Goal: Task Accomplishment & Management: Use online tool/utility

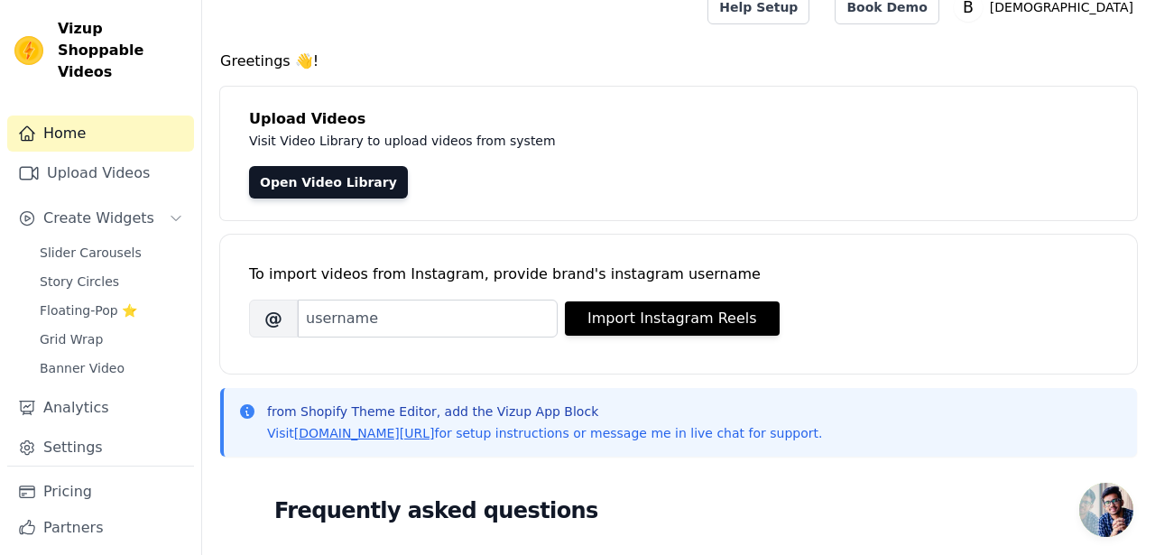
scroll to position [33, 0]
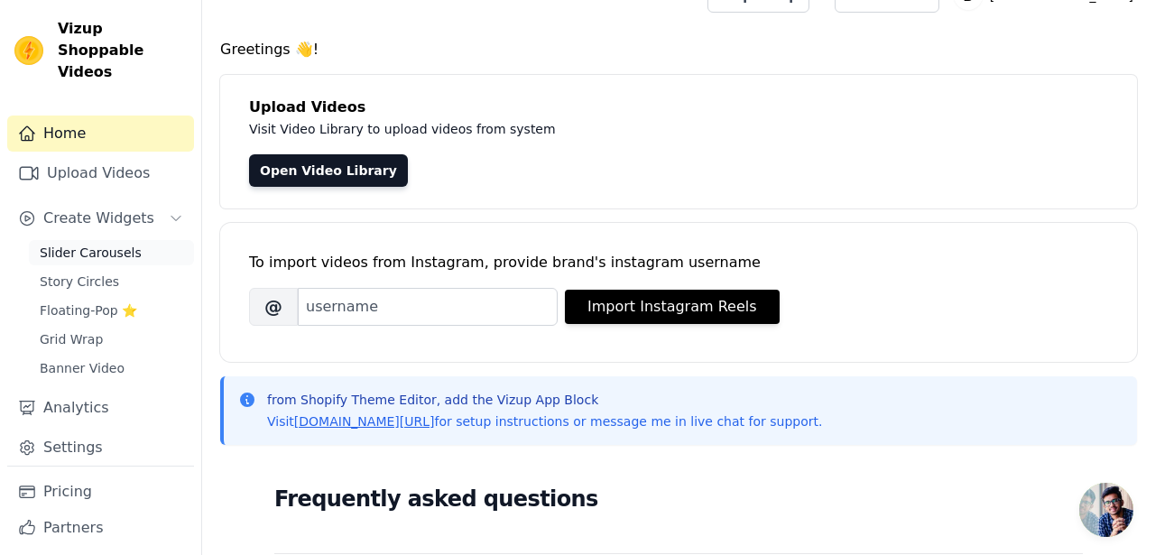
click at [99, 244] on span "Slider Carousels" at bounding box center [91, 253] width 102 height 18
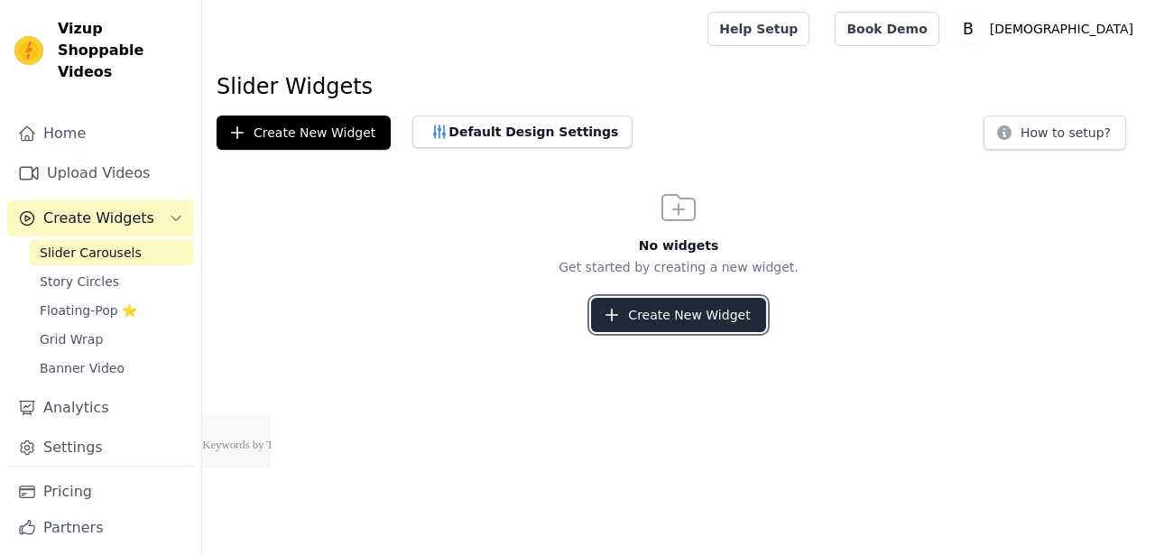
click at [670, 317] on button "Create New Widget" at bounding box center [678, 315] width 174 height 34
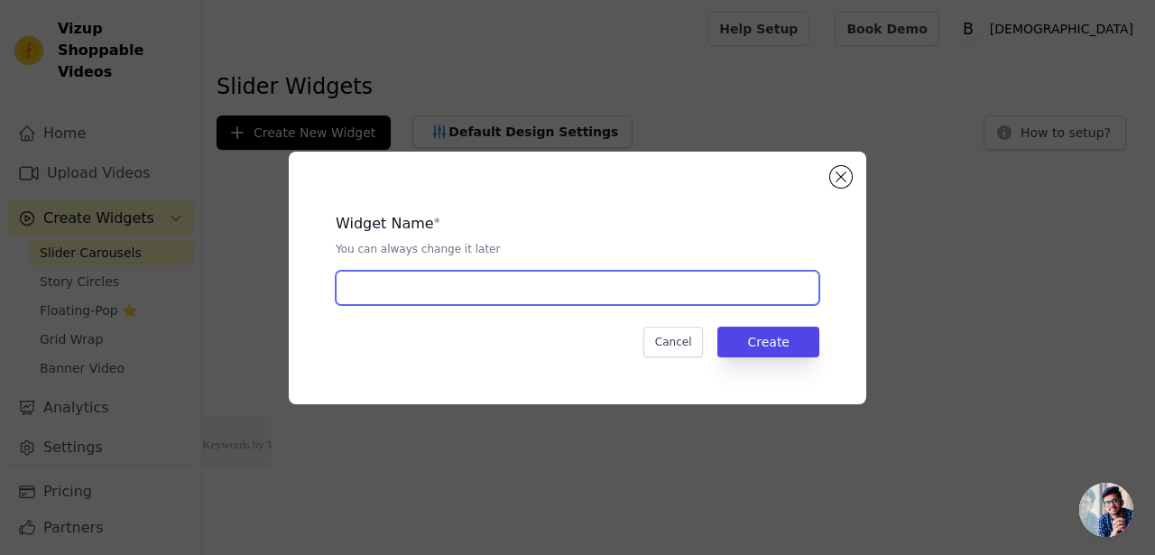
click at [667, 299] on input "text" at bounding box center [578, 288] width 484 height 34
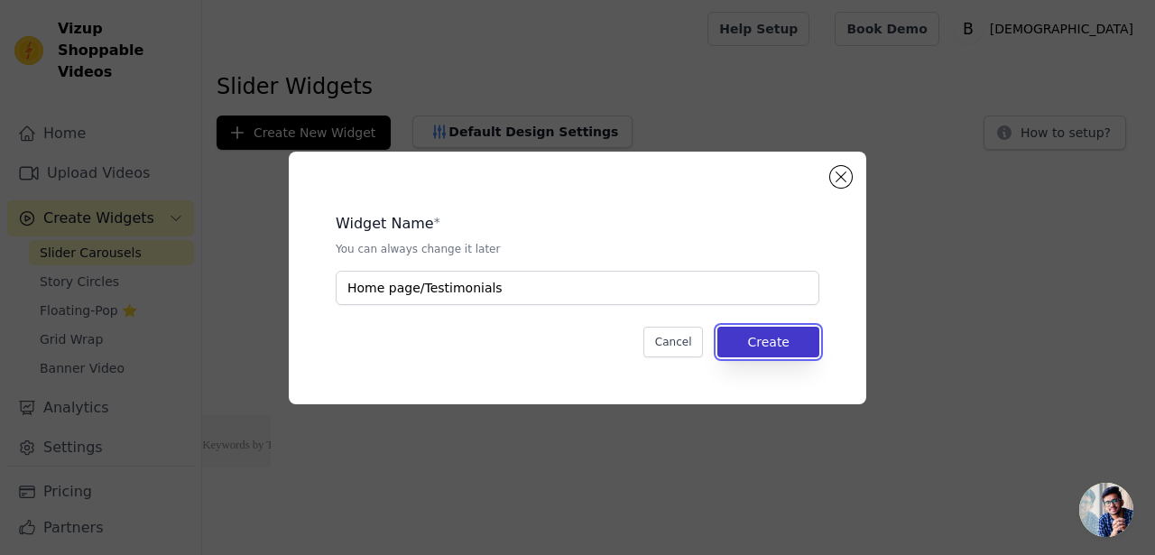
click at [771, 351] on button "Create" at bounding box center [768, 342] width 102 height 31
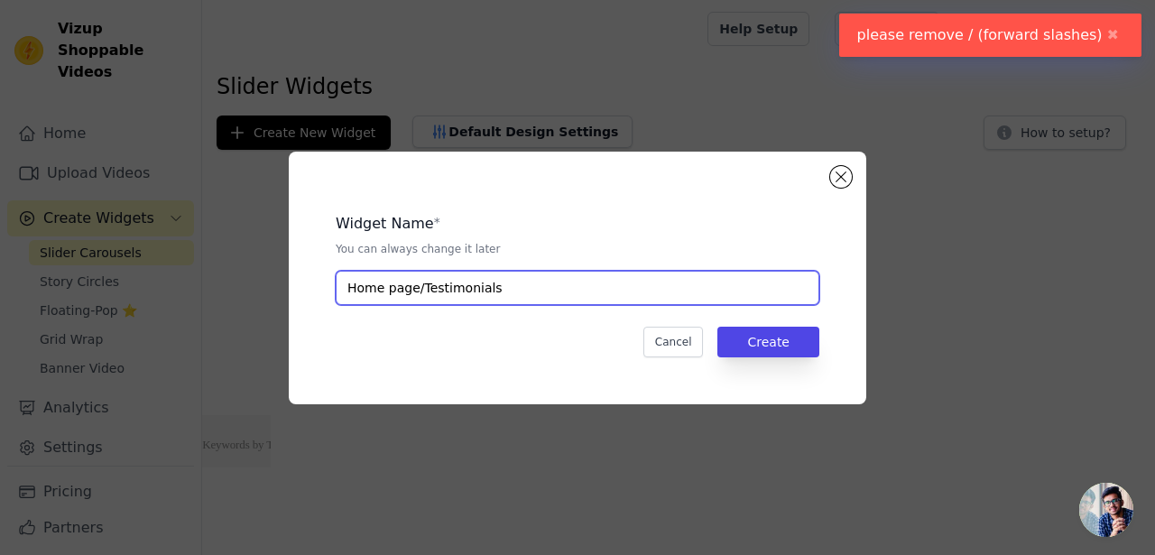
click at [419, 290] on input "Home page/Testimonials" at bounding box center [578, 288] width 484 height 34
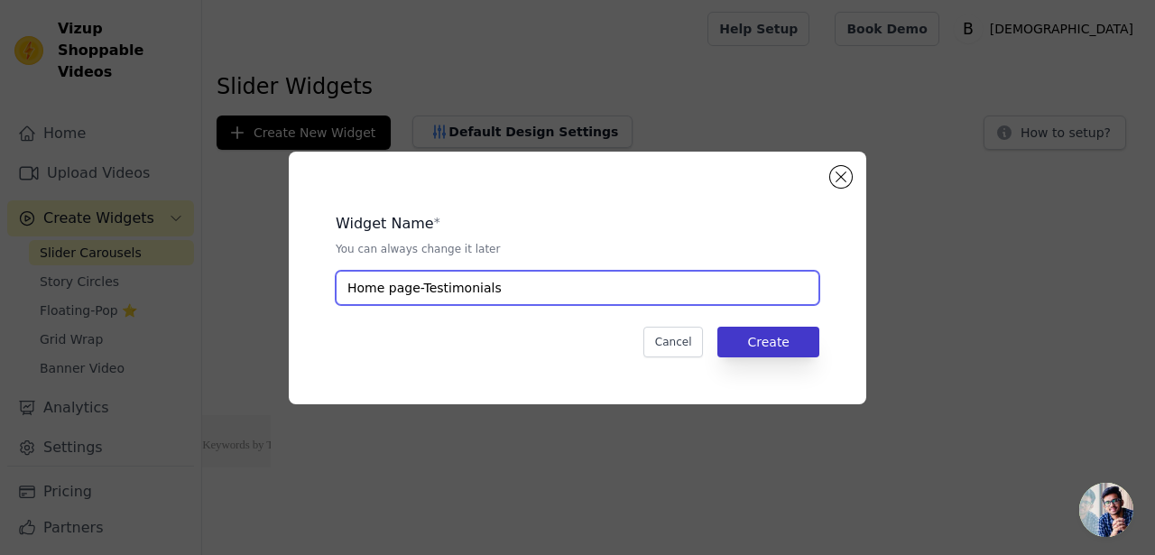
type input "Home page-Testimonials"
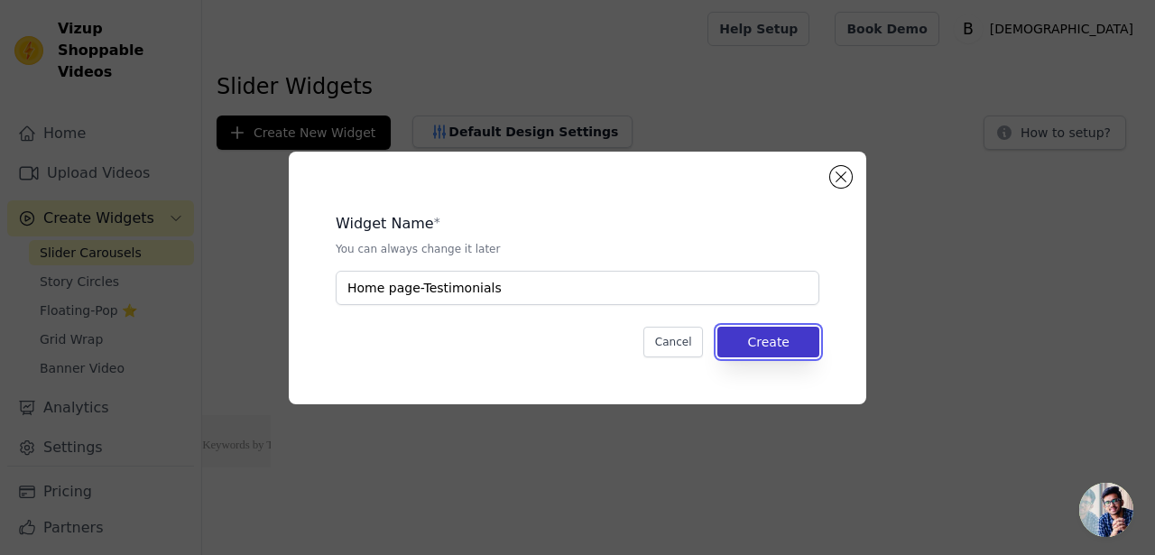
click at [766, 350] on button "Create" at bounding box center [768, 342] width 102 height 31
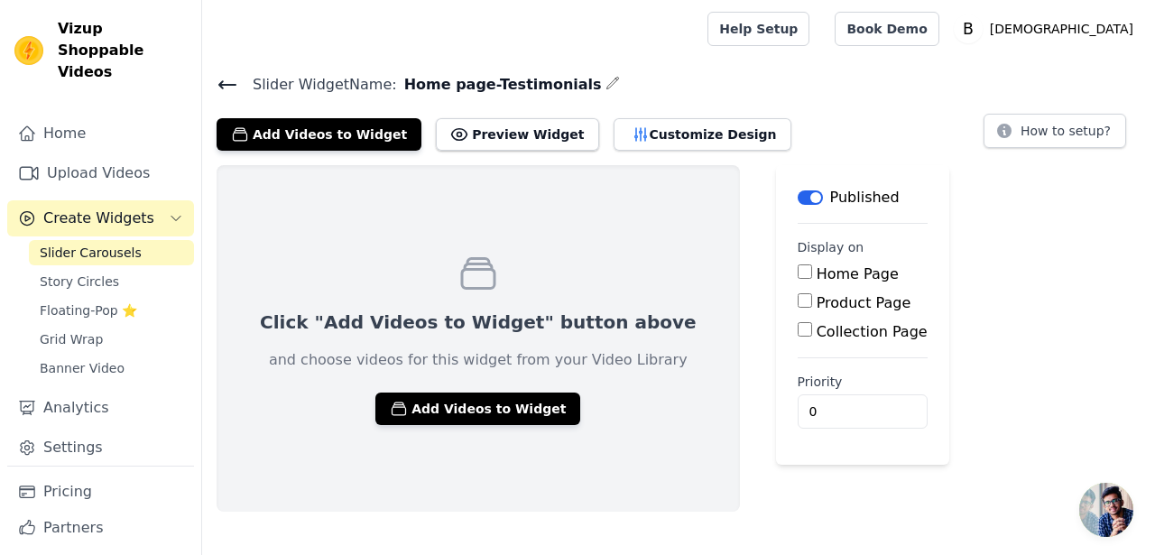
click at [798, 273] on input "Home Page" at bounding box center [805, 271] width 14 height 14
checkbox input "true"
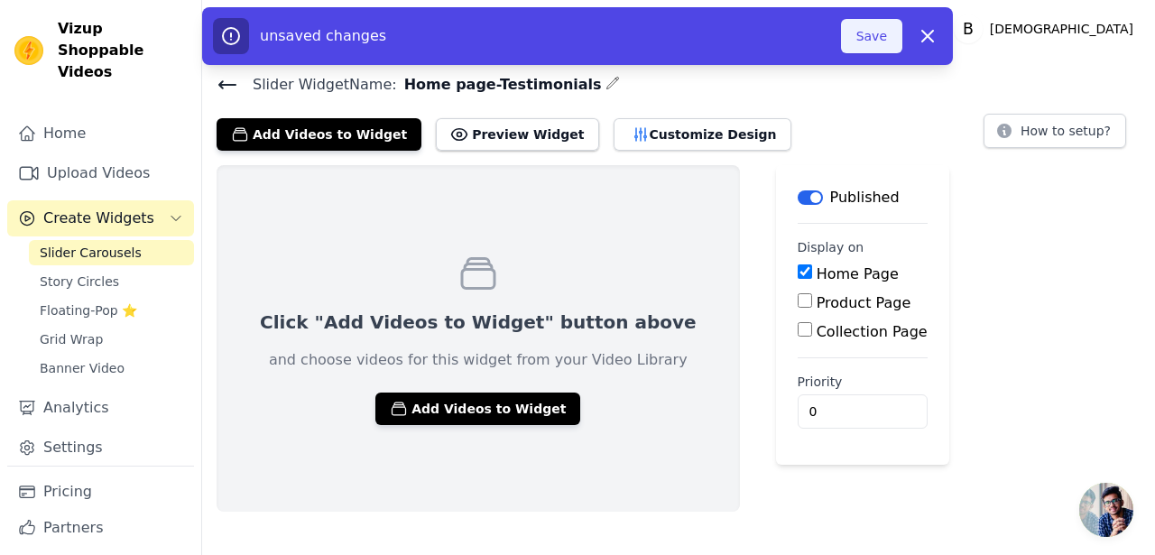
click at [859, 33] on button "Save" at bounding box center [871, 36] width 61 height 34
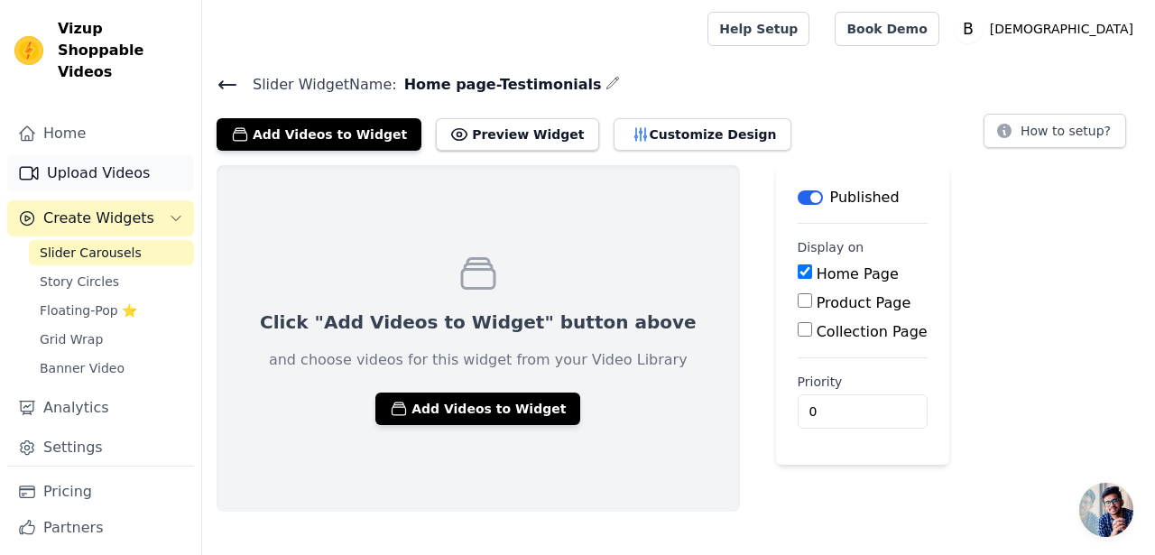
click at [122, 155] on link "Upload Videos" at bounding box center [100, 173] width 187 height 36
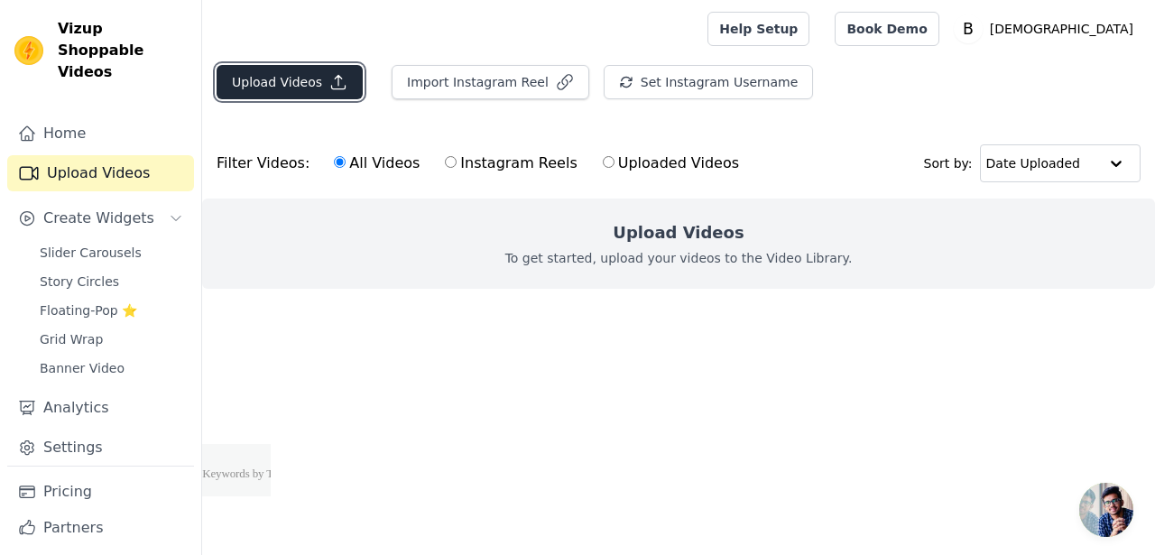
click at [279, 79] on button "Upload Videos" at bounding box center [290, 82] width 146 height 34
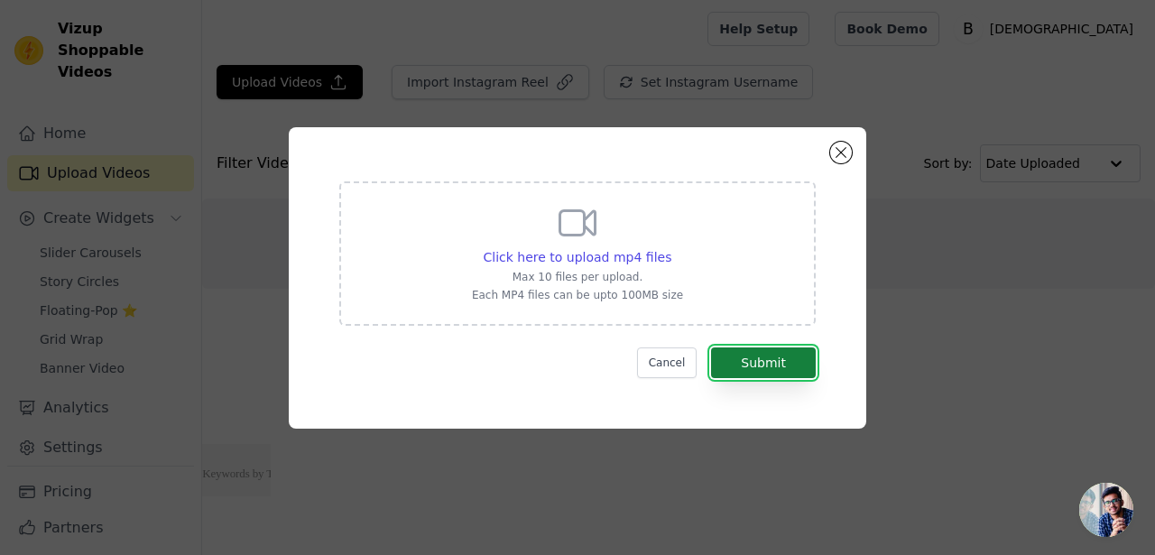
click at [765, 364] on button "Submit" at bounding box center [763, 362] width 105 height 31
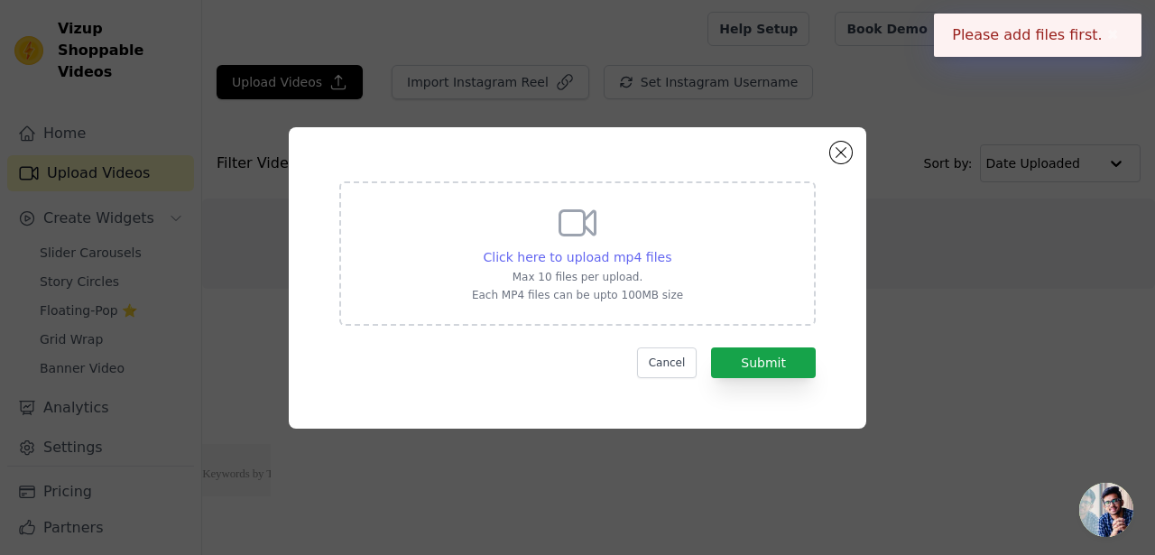
click at [604, 262] on span "Click here to upload mp4 files" at bounding box center [578, 257] width 189 height 14
click at [671, 248] on input "Click here to upload mp4 files Max 10 files per upload. Each MP4 files can be u…" at bounding box center [671, 247] width 1 height 1
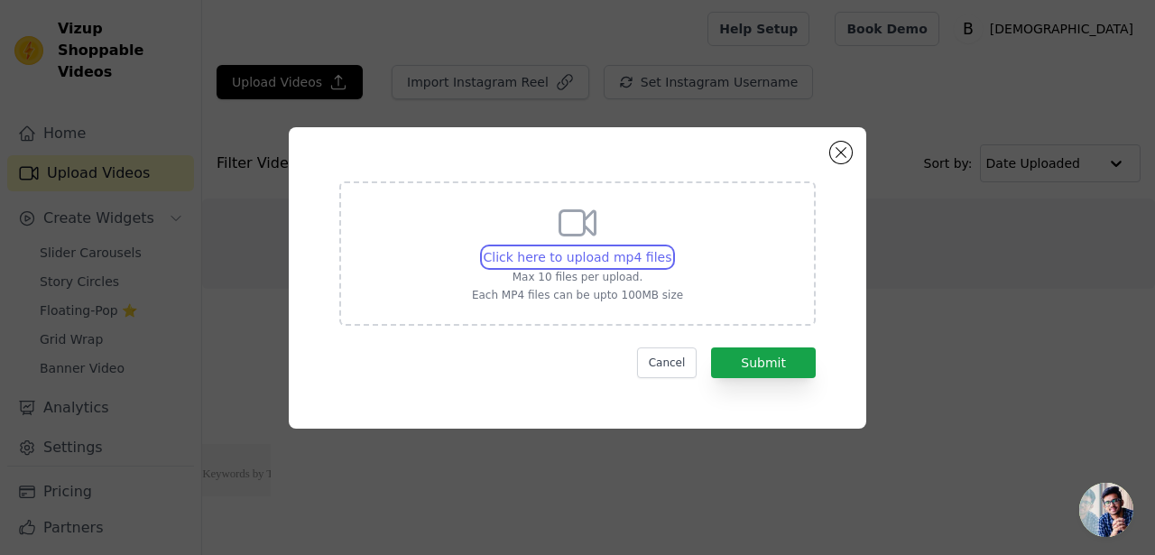
type input "C:\fakepath\17.06 Aahar review.mp4"
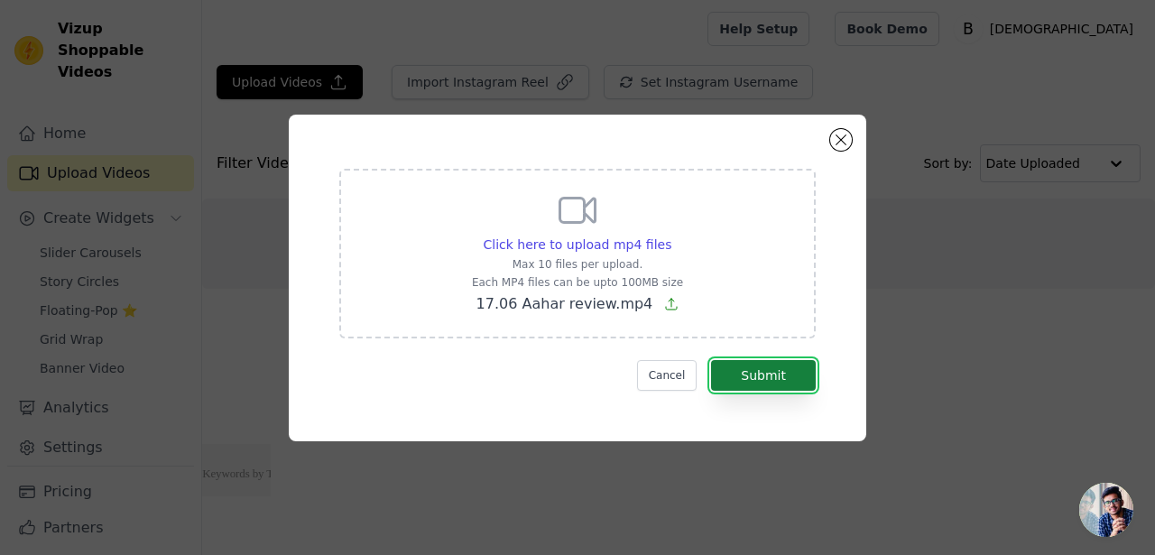
click at [745, 374] on button "Submit" at bounding box center [763, 375] width 105 height 31
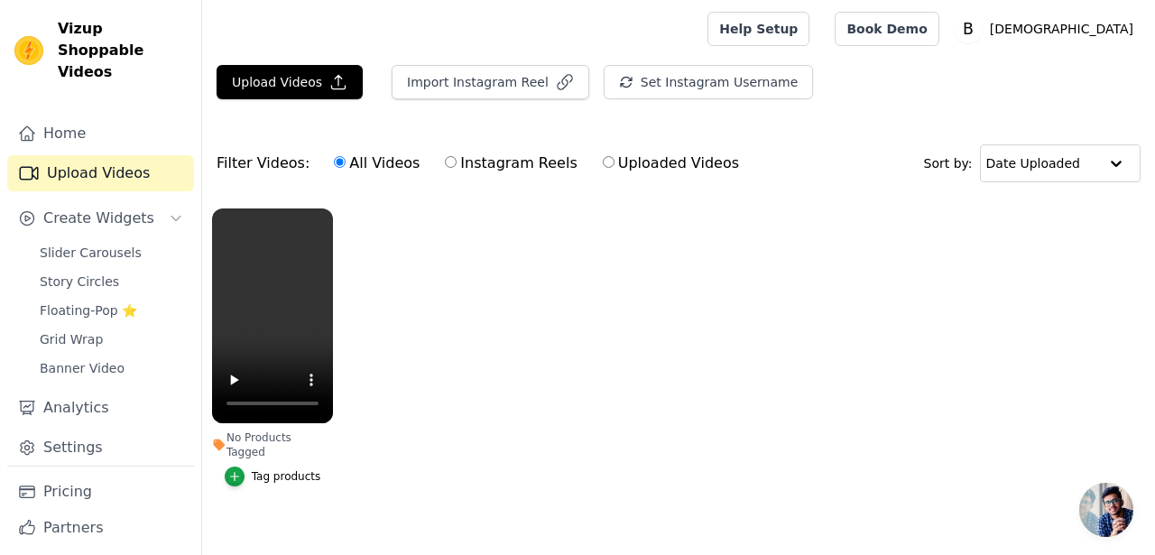
click at [531, 288] on ul "No Products Tagged Tag products" at bounding box center [678, 366] width 953 height 334
click at [291, 79] on button "Upload Videos" at bounding box center [290, 82] width 146 height 34
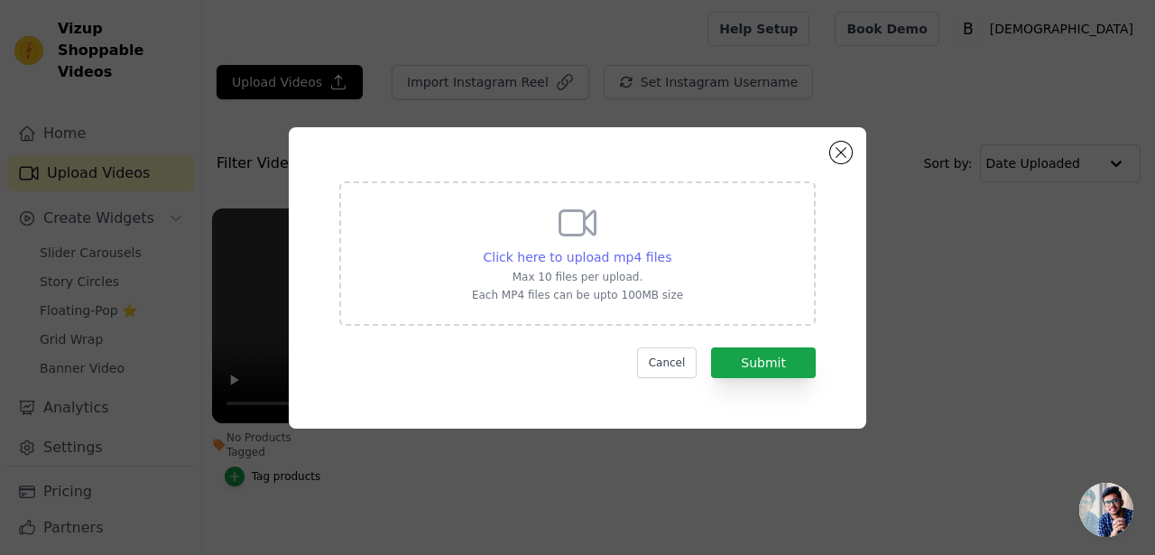
click at [628, 250] on span "Click here to upload mp4 files" at bounding box center [578, 257] width 189 height 14
click at [671, 248] on input "Click here to upload mp4 files Max 10 files per upload. Each MP4 files can be u…" at bounding box center [671, 247] width 1 height 1
type input "C:\fakepath\14.07 Review Story.mp4"
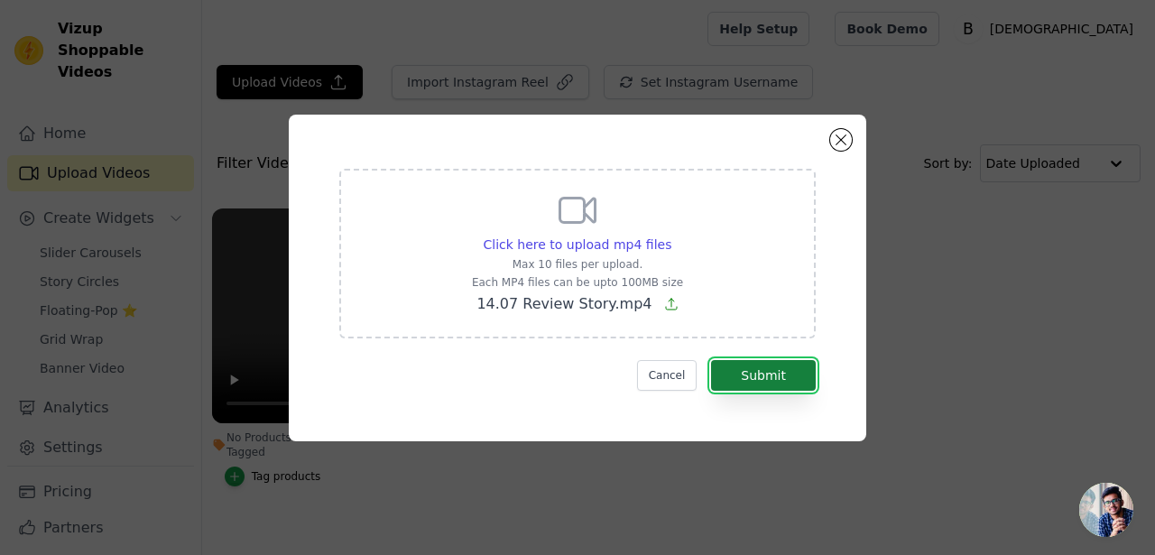
click at [744, 381] on button "Submit" at bounding box center [763, 375] width 105 height 31
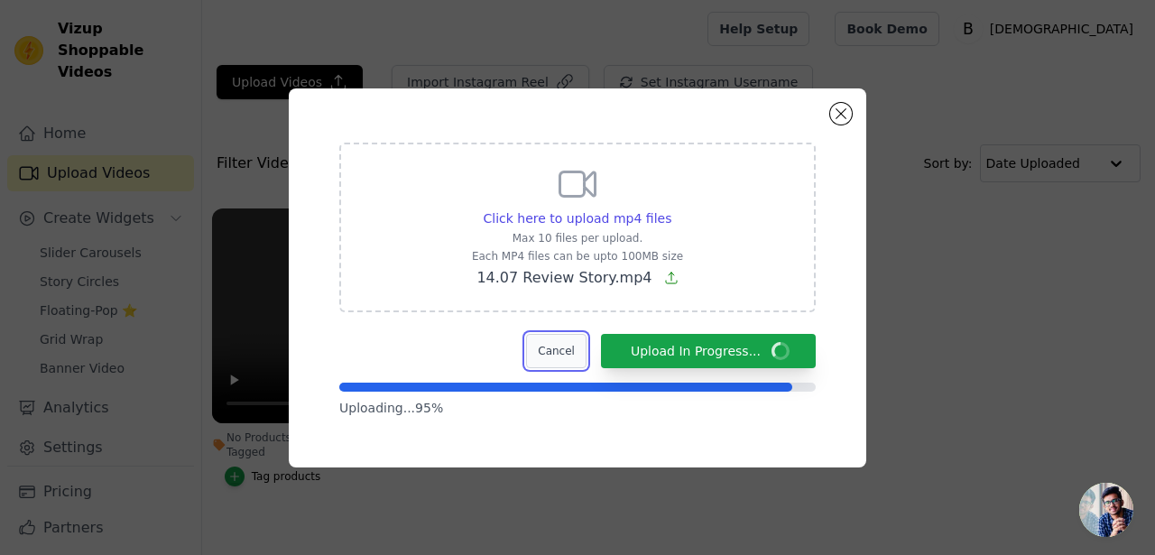
click at [555, 356] on button "Cancel" at bounding box center [556, 351] width 60 height 34
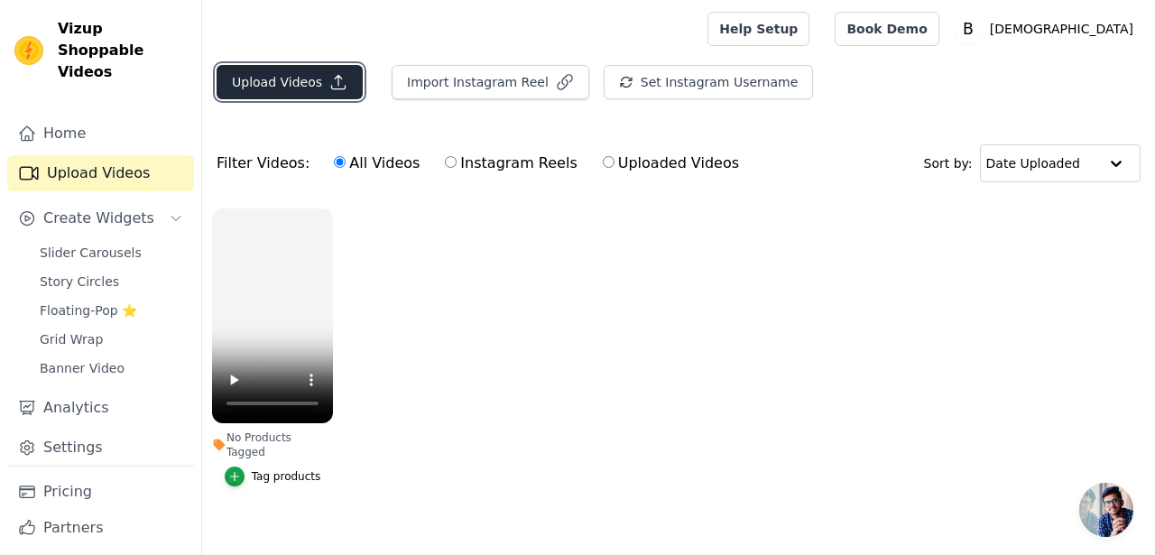
click at [273, 84] on button "Upload Videos" at bounding box center [290, 82] width 146 height 34
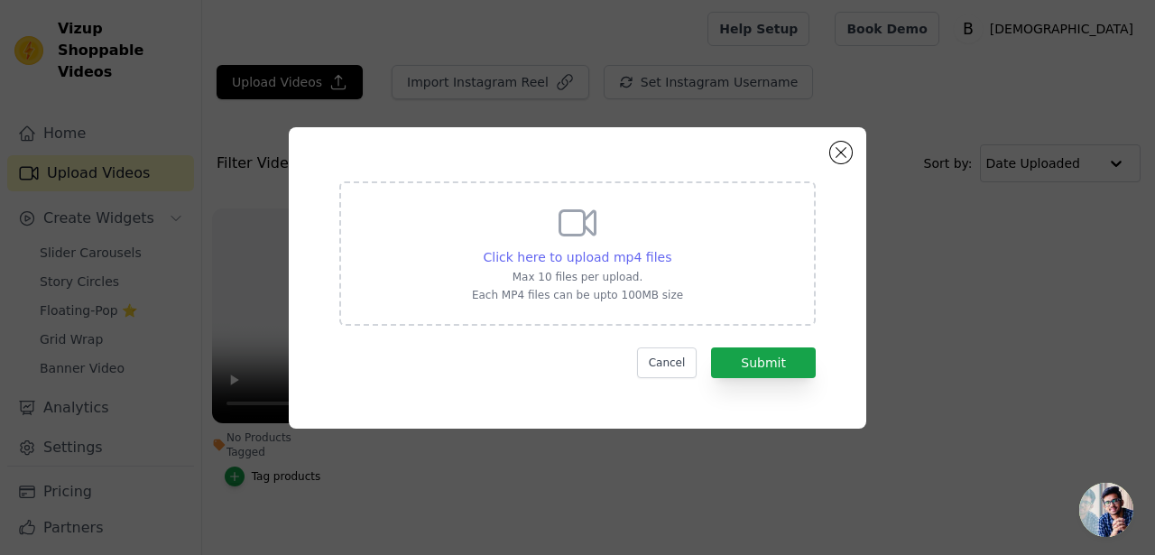
click at [625, 255] on span "Click here to upload mp4 files" at bounding box center [578, 257] width 189 height 14
click at [671, 248] on input "Click here to upload mp4 files Max 10 files per upload. Each MP4 files can be u…" at bounding box center [671, 247] width 1 height 1
type input "C:\fakepath\21.07.mp4"
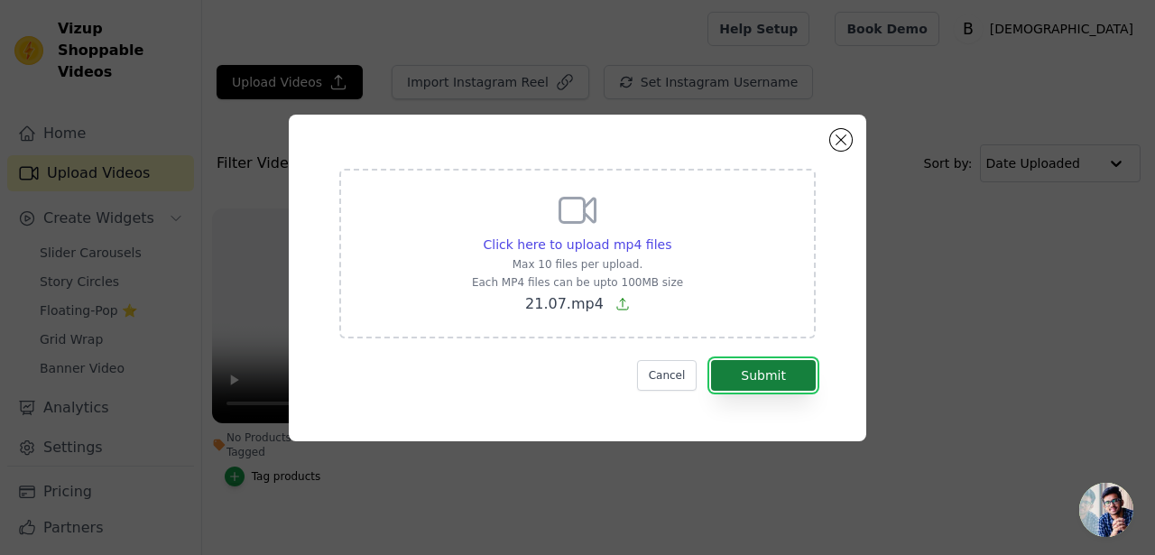
click at [766, 386] on button "Submit" at bounding box center [763, 375] width 105 height 31
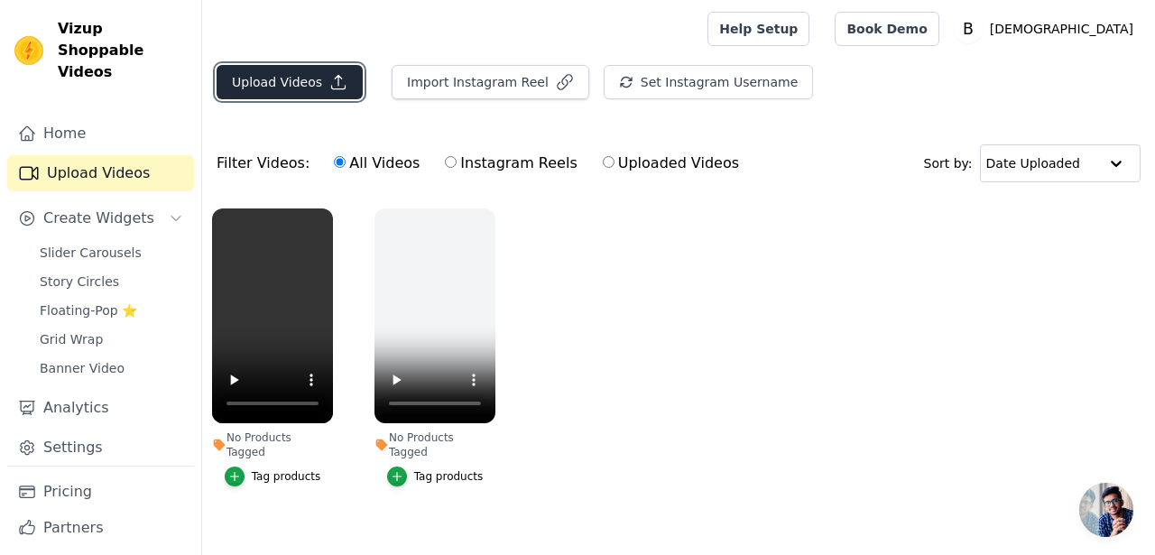
click at [311, 79] on button "Upload Videos" at bounding box center [290, 82] width 146 height 34
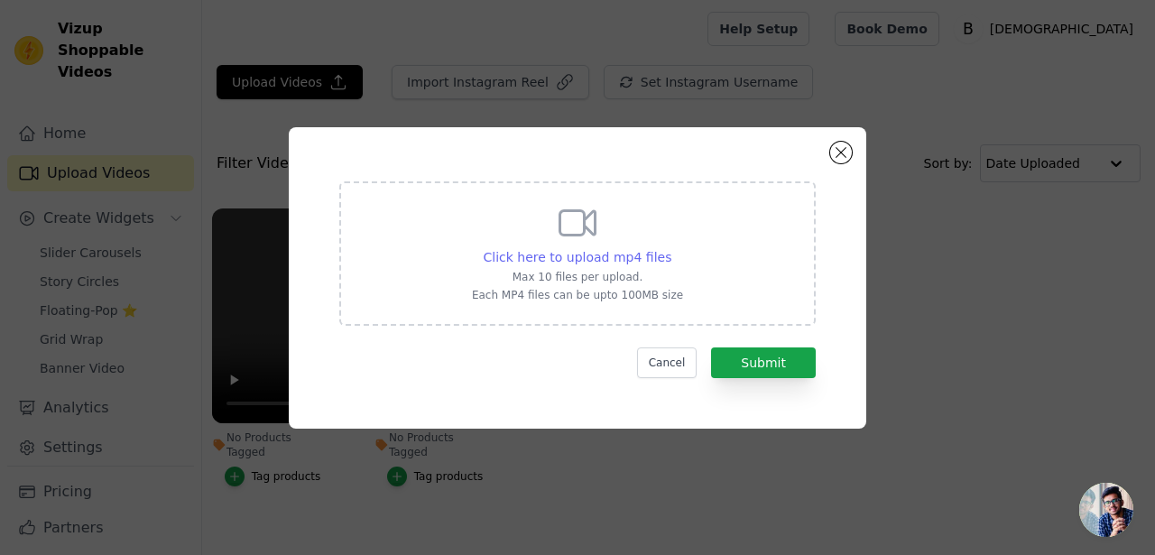
click at [578, 250] on span "Click here to upload mp4 files" at bounding box center [578, 257] width 189 height 14
click at [671, 248] on input "Click here to upload mp4 files Max 10 files per upload. Each MP4 files can be u…" at bounding box center [671, 247] width 1 height 1
type input "C:\fakepath\14.07 Review Story.mp4"
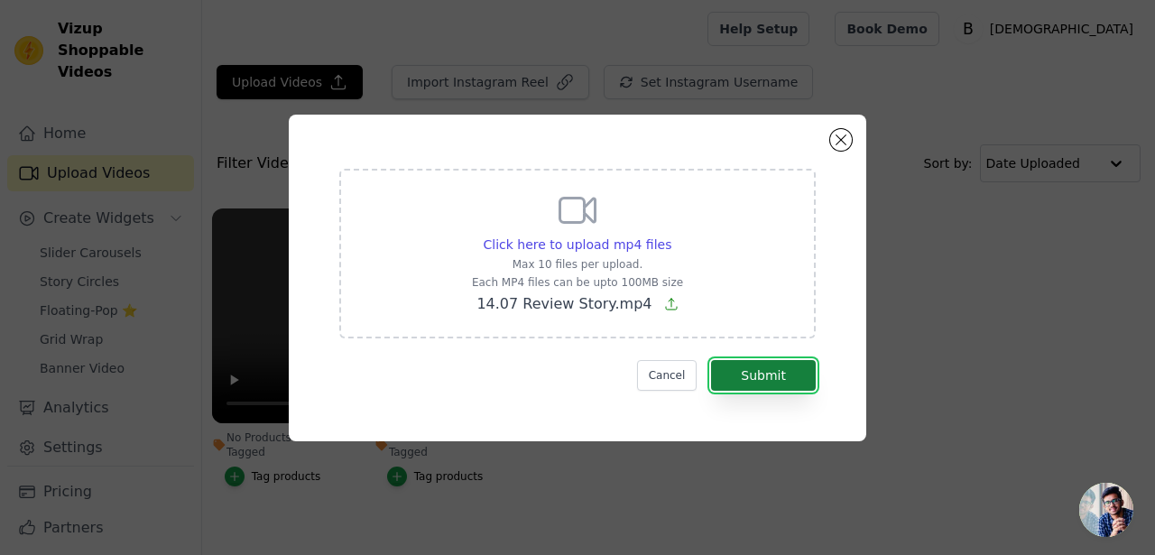
click at [760, 375] on button "Submit" at bounding box center [763, 375] width 105 height 31
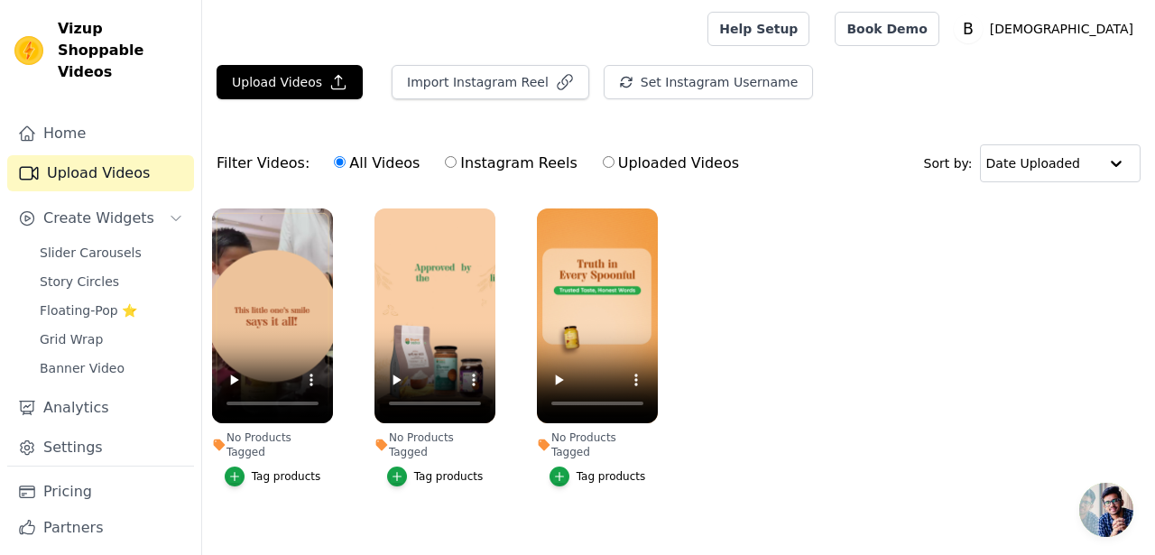
click at [112, 217] on div "Home Upload Videos Create Widgets Slider Carousels Story Circles Floating-Pop ⭐…" at bounding box center [100, 291] width 187 height 350
click at [110, 244] on span "Slider Carousels" at bounding box center [91, 253] width 102 height 18
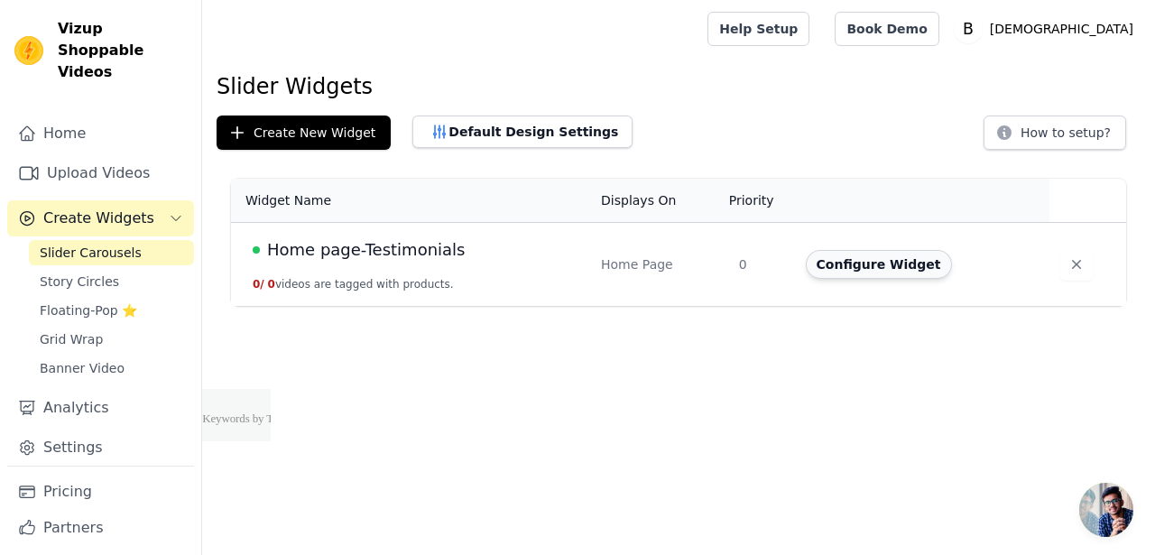
click at [918, 264] on button "Configure Widget" at bounding box center [879, 264] width 146 height 29
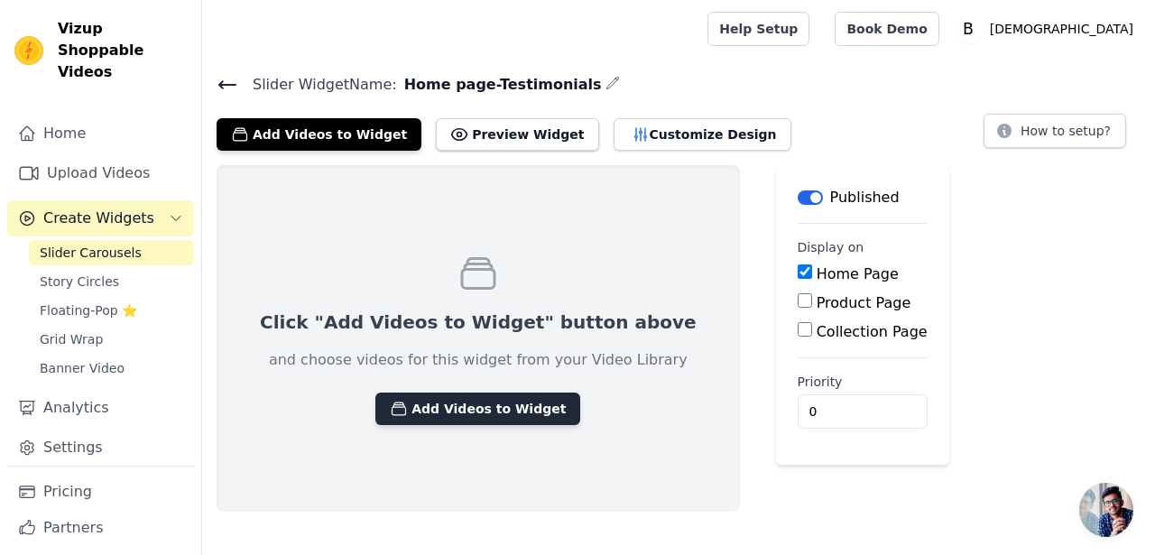
click at [507, 415] on button "Add Videos to Widget" at bounding box center [477, 409] width 205 height 32
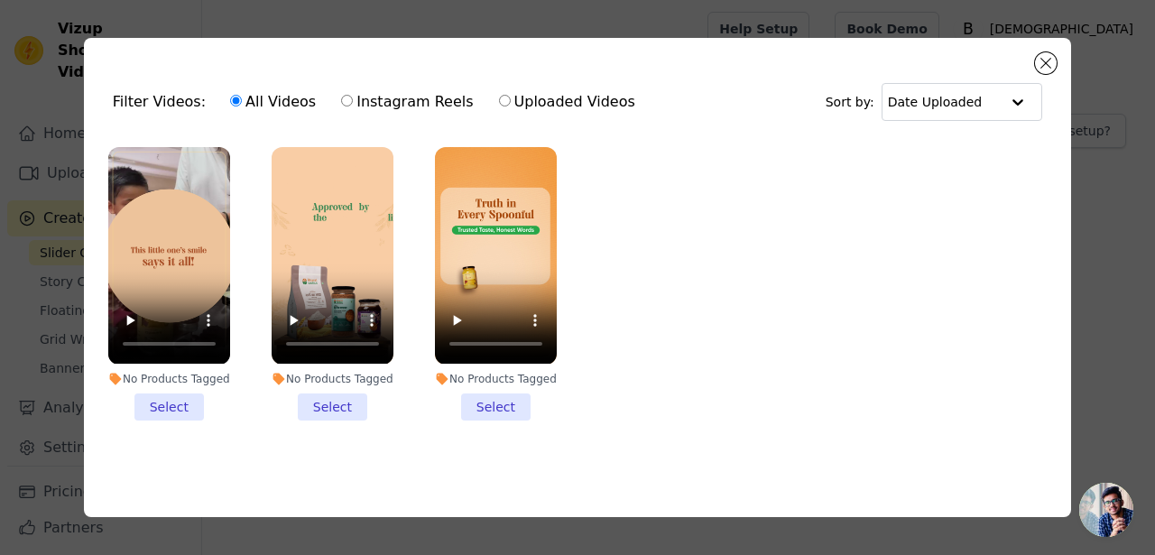
click at [162, 406] on li "No Products Tagged Select" at bounding box center [169, 283] width 122 height 273
click at [0, 0] on input "No Products Tagged Select" at bounding box center [0, 0] width 0 height 0
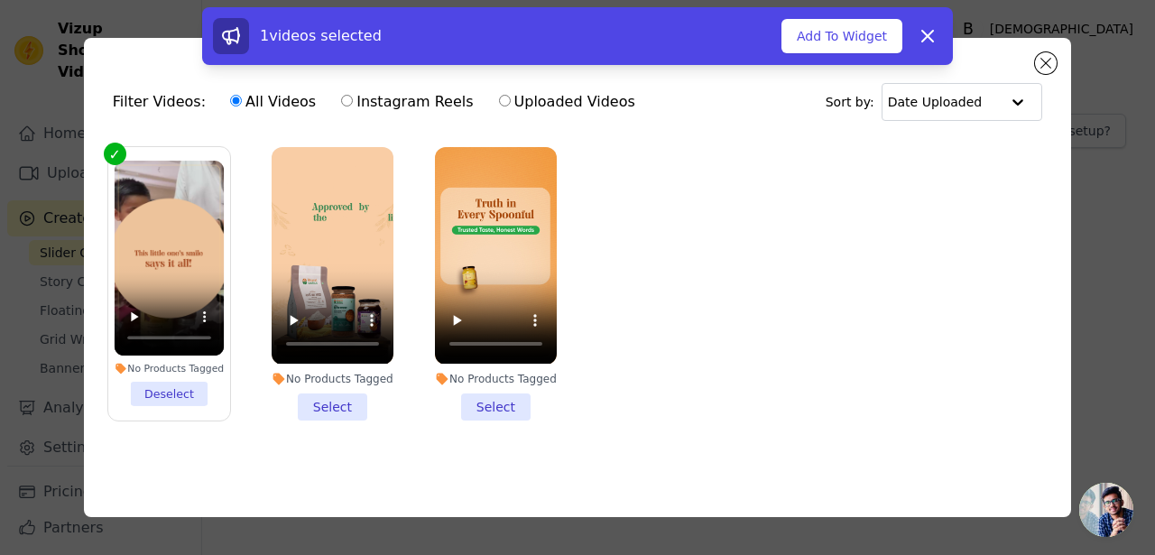
click at [328, 409] on li "No Products Tagged Select" at bounding box center [333, 283] width 122 height 273
click at [0, 0] on input "No Products Tagged Select" at bounding box center [0, 0] width 0 height 0
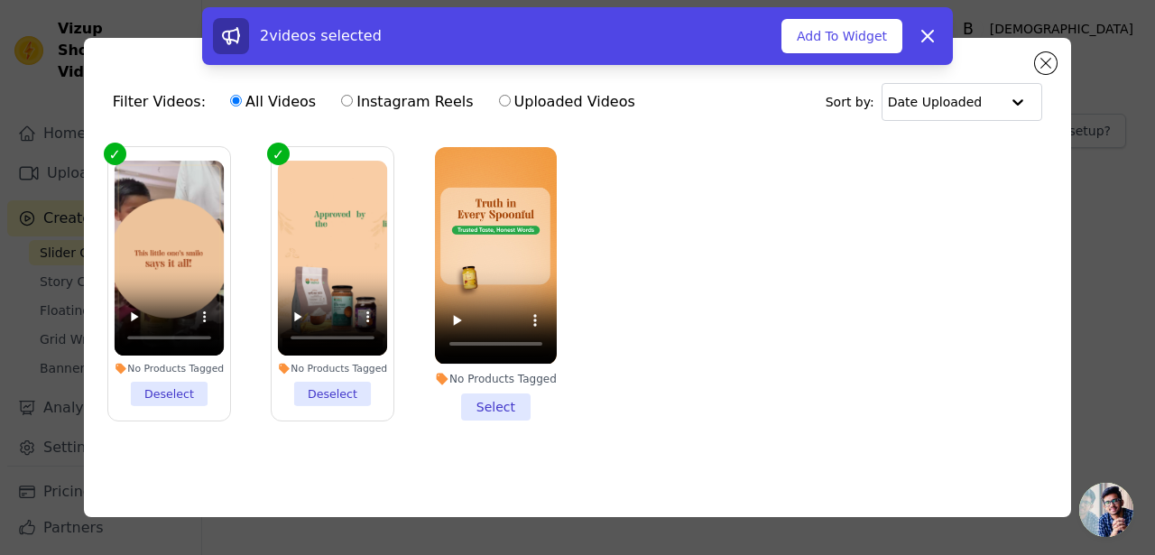
click at [486, 405] on li "No Products Tagged Select" at bounding box center [496, 283] width 122 height 273
click at [0, 0] on input "No Products Tagged Select" at bounding box center [0, 0] width 0 height 0
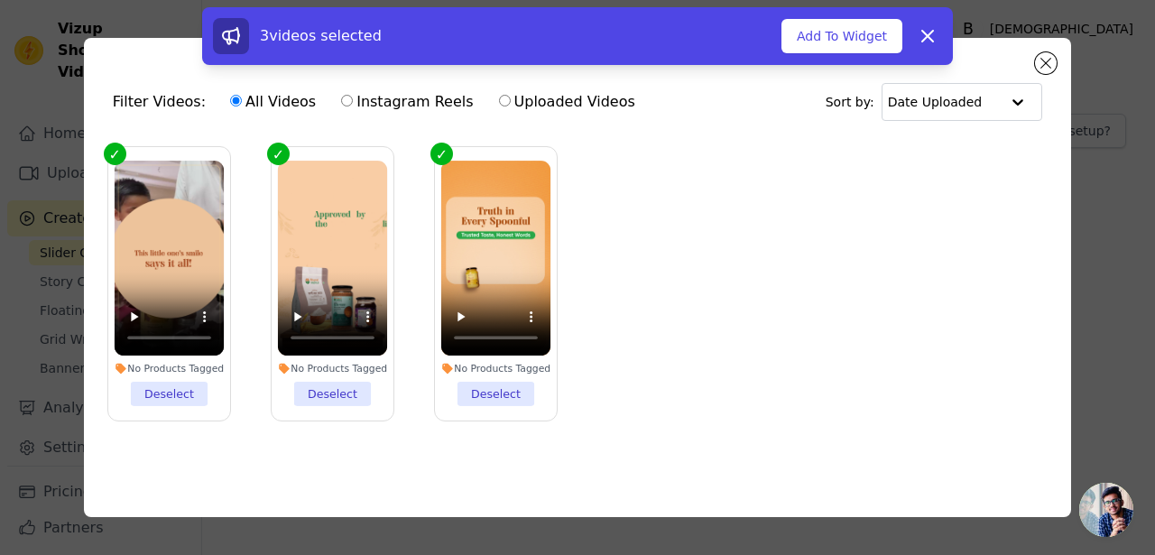
click at [808, 218] on ul "No Products Tagged Deselect No Products Tagged Deselect No Products Tagged Dese…" at bounding box center [577, 297] width 958 height 321
click at [930, 30] on icon at bounding box center [928, 36] width 22 height 22
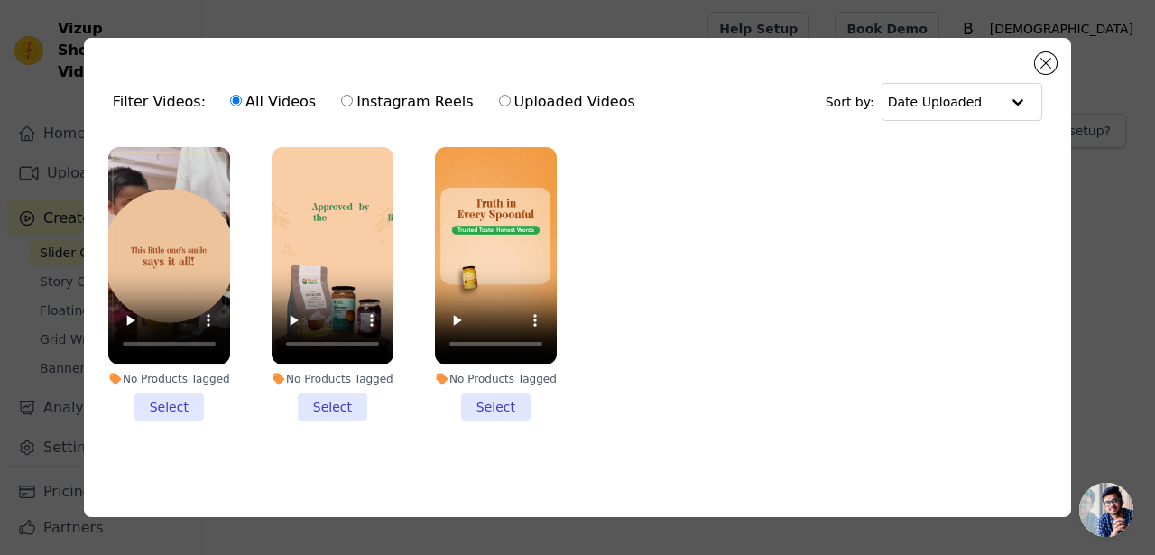
click at [196, 403] on li "No Products Tagged Select" at bounding box center [169, 283] width 122 height 273
click at [0, 0] on input "No Products Tagged Select" at bounding box center [0, 0] width 0 height 0
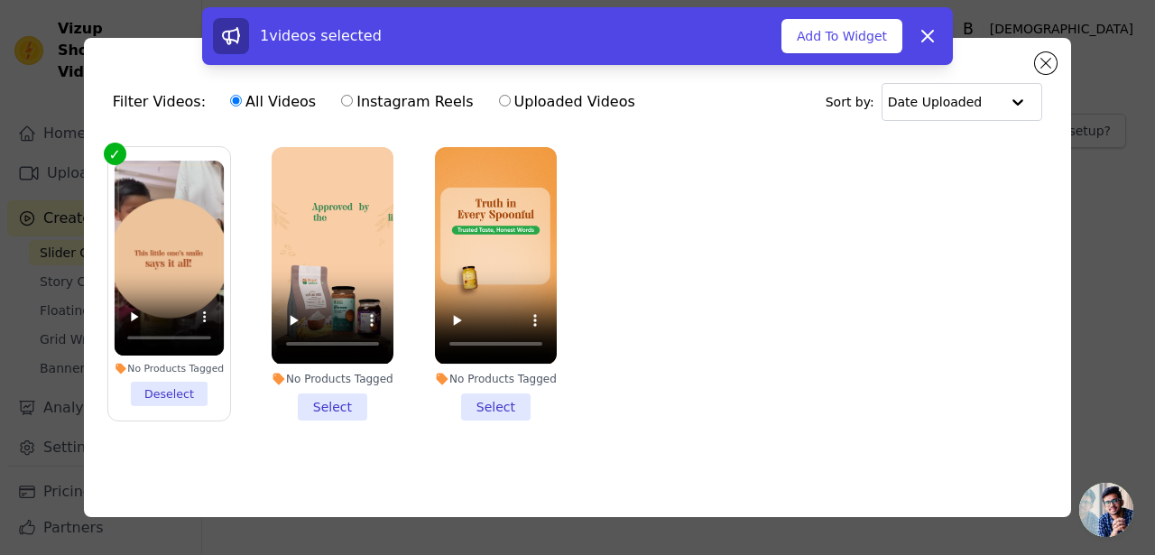
click at [323, 412] on li "No Products Tagged Select" at bounding box center [333, 283] width 122 height 273
click at [0, 0] on input "No Products Tagged Select" at bounding box center [0, 0] width 0 height 0
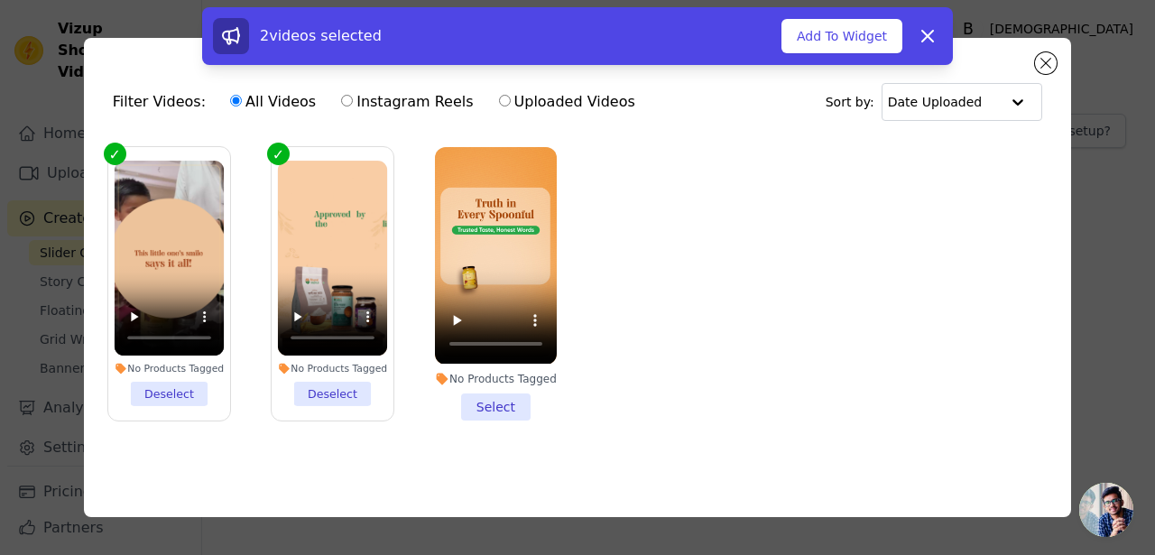
click at [495, 400] on li "No Products Tagged Select" at bounding box center [496, 283] width 122 height 273
click at [0, 0] on input "No Products Tagged Select" at bounding box center [0, 0] width 0 height 0
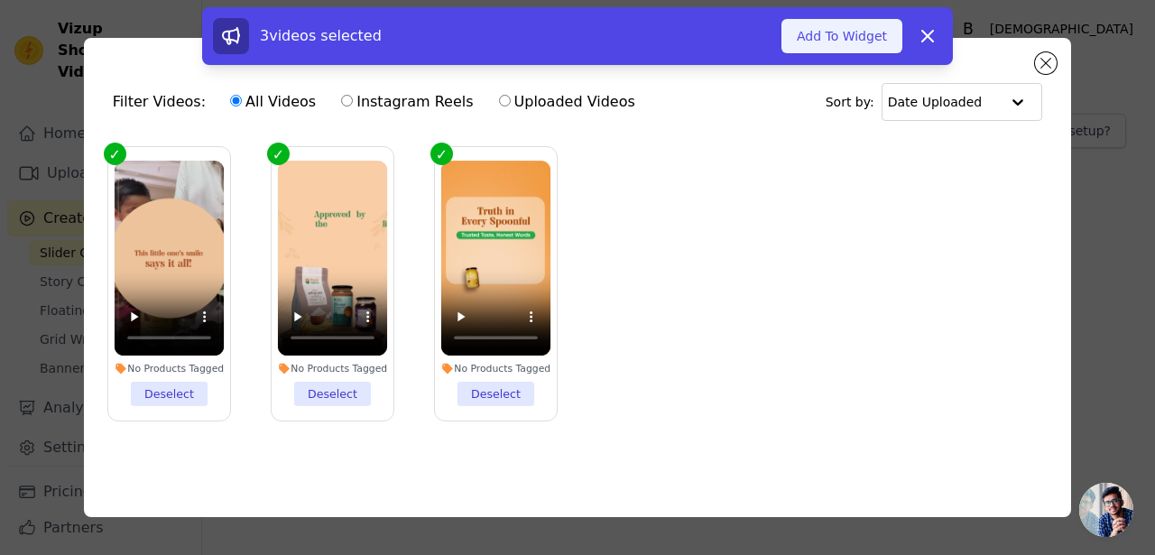
click at [840, 26] on button "Add To Widget" at bounding box center [842, 36] width 121 height 34
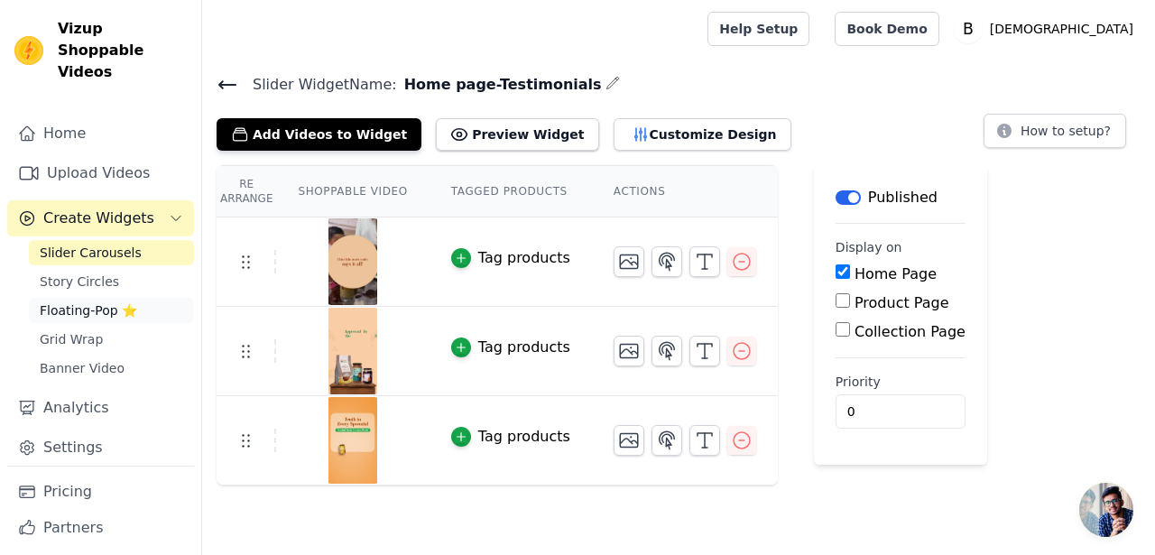
scroll to position [20, 0]
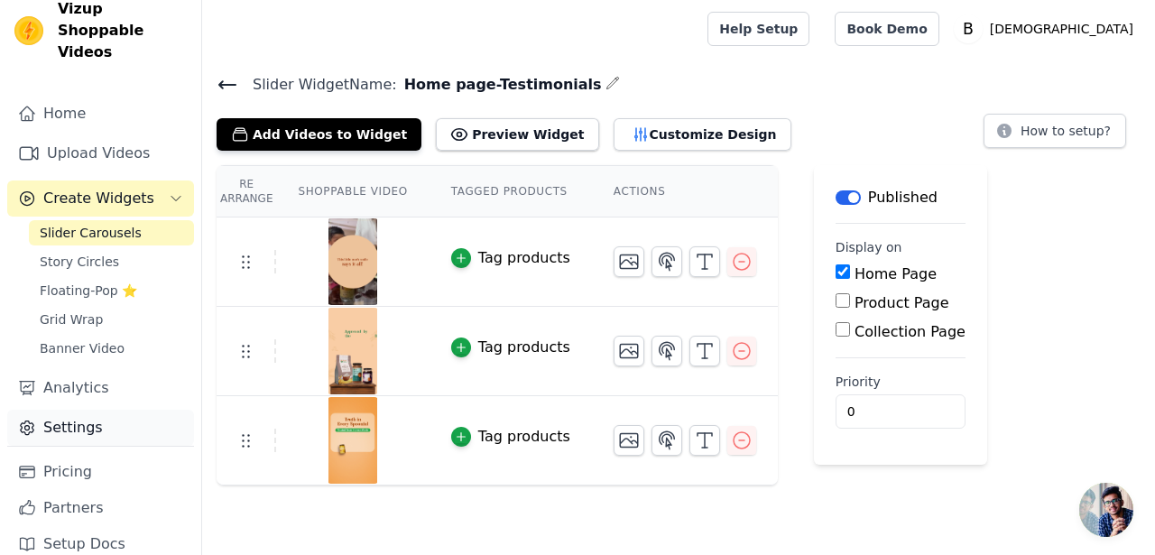
click at [73, 410] on link "Settings" at bounding box center [100, 428] width 187 height 36
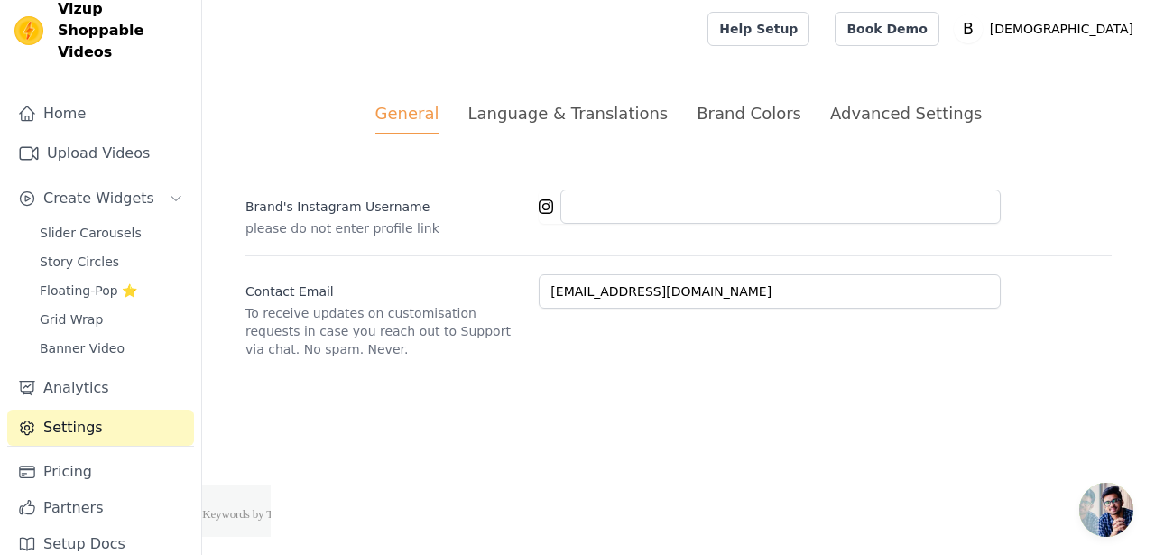
click at [854, 111] on div "Advanced Settings" at bounding box center [906, 113] width 152 height 24
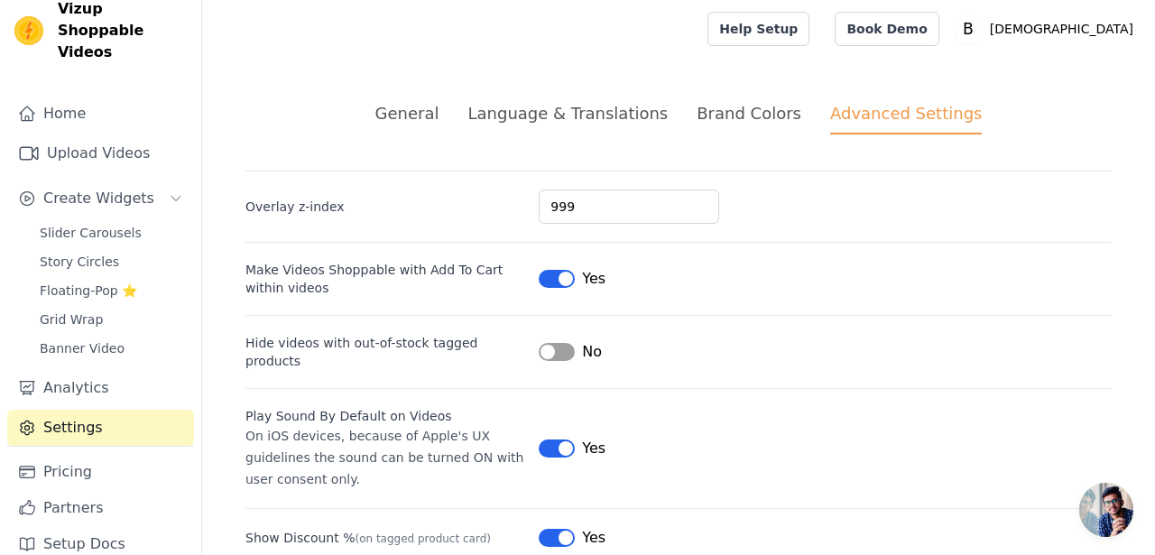
click at [421, 109] on div "General" at bounding box center [407, 113] width 64 height 24
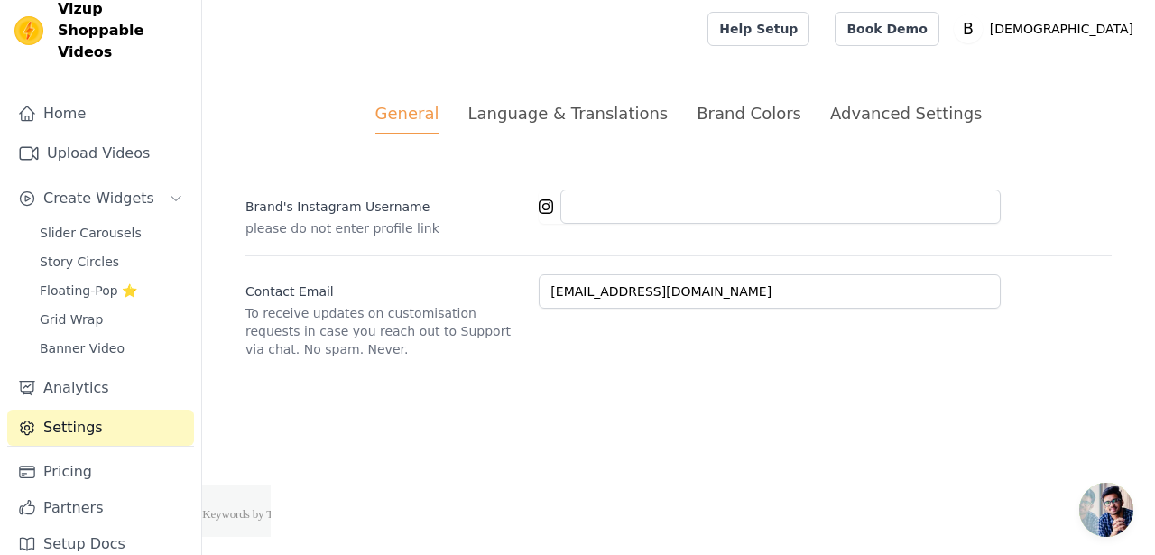
click at [606, 96] on div "General Language & Translations Brand Colors Advanced Settings unsaved changes …" at bounding box center [678, 230] width 953 height 344
click at [606, 111] on div "Language & Translations" at bounding box center [567, 113] width 200 height 24
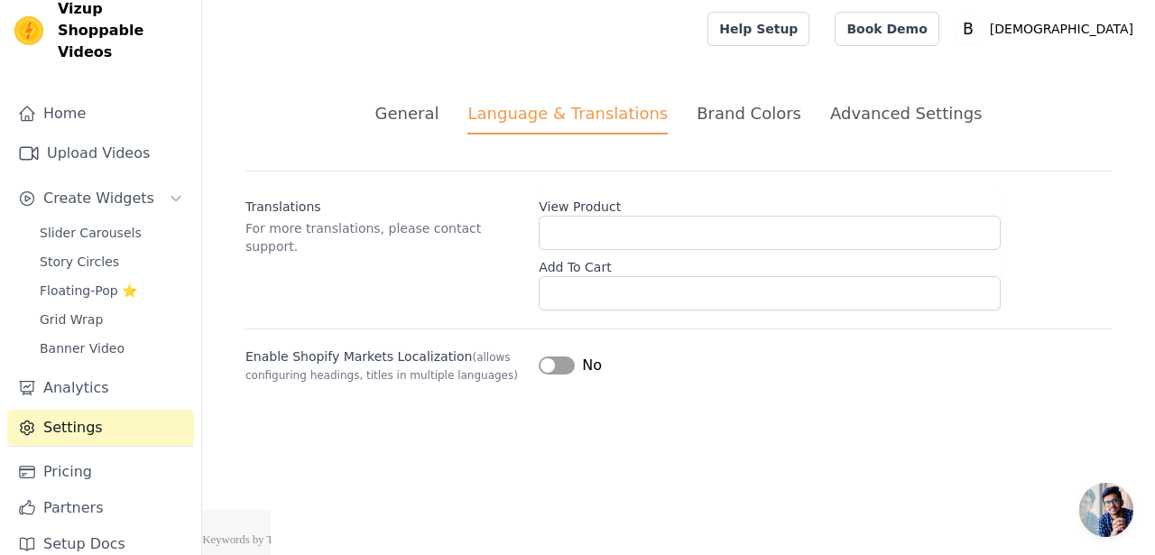
click at [724, 117] on div "Brand Colors" at bounding box center [749, 113] width 105 height 24
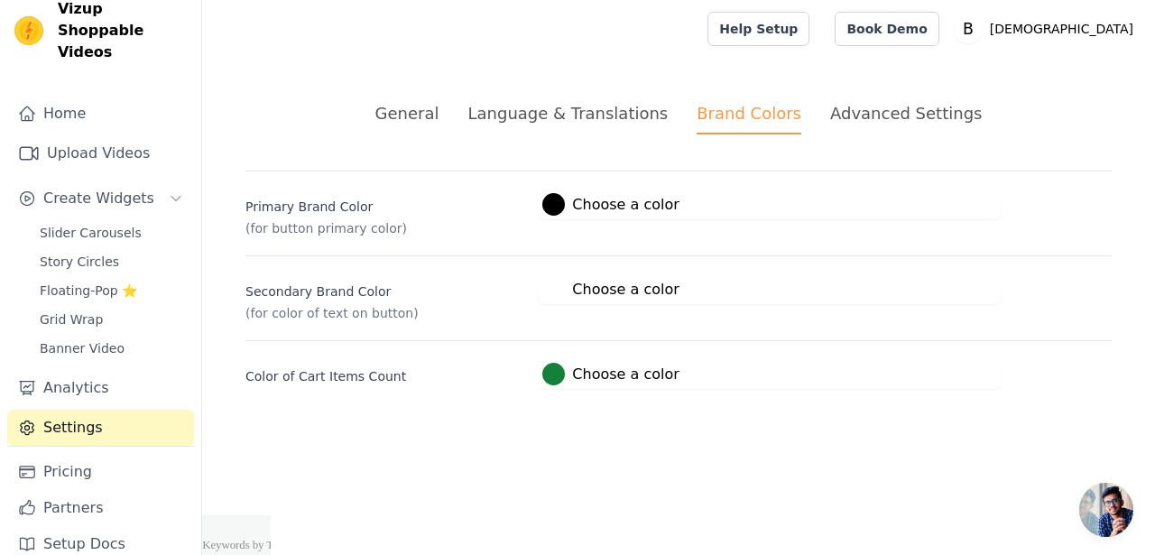
click at [624, 116] on div "Language & Translations" at bounding box center [567, 113] width 200 height 24
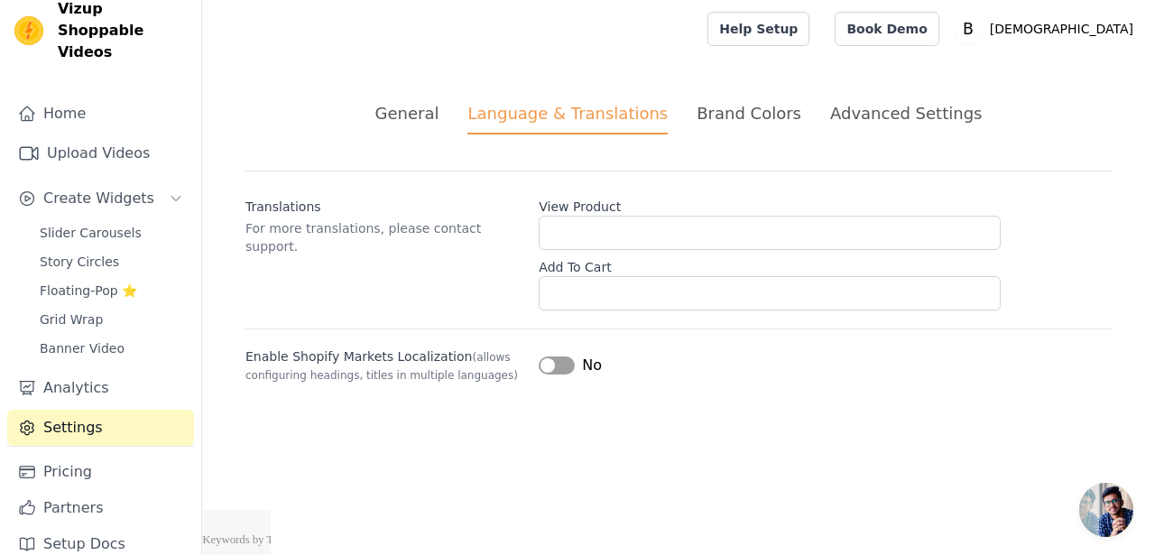
click at [437, 101] on div "General" at bounding box center [407, 113] width 64 height 24
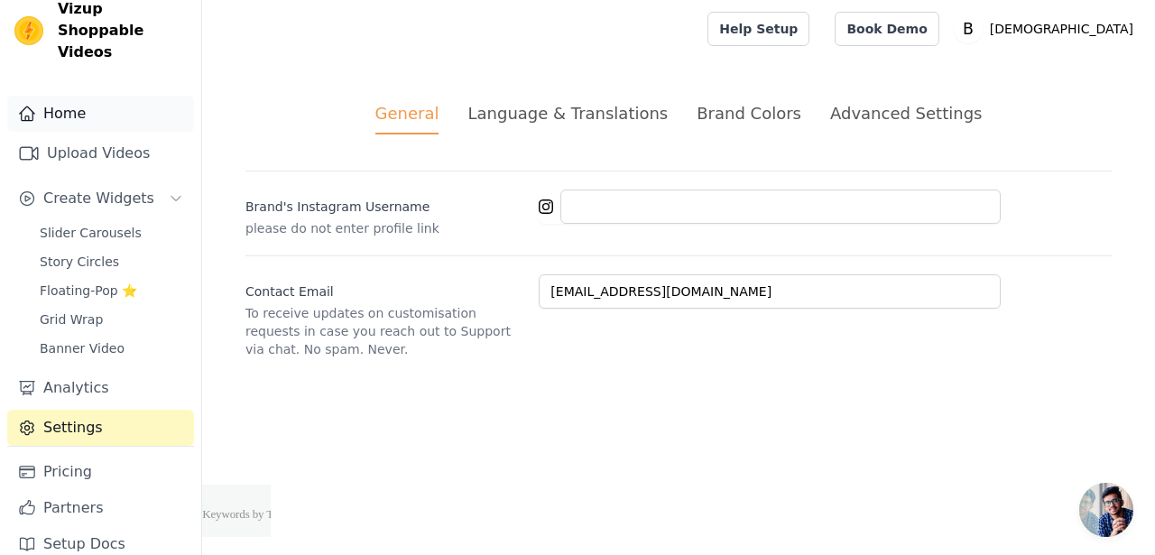
click at [88, 101] on link "Home" at bounding box center [100, 114] width 187 height 36
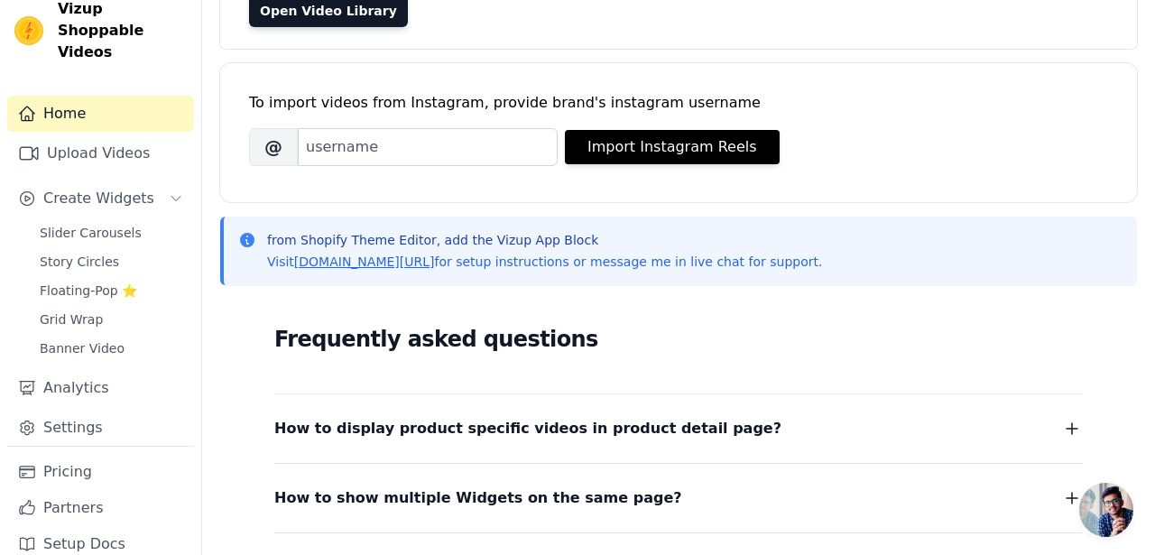
scroll to position [458, 0]
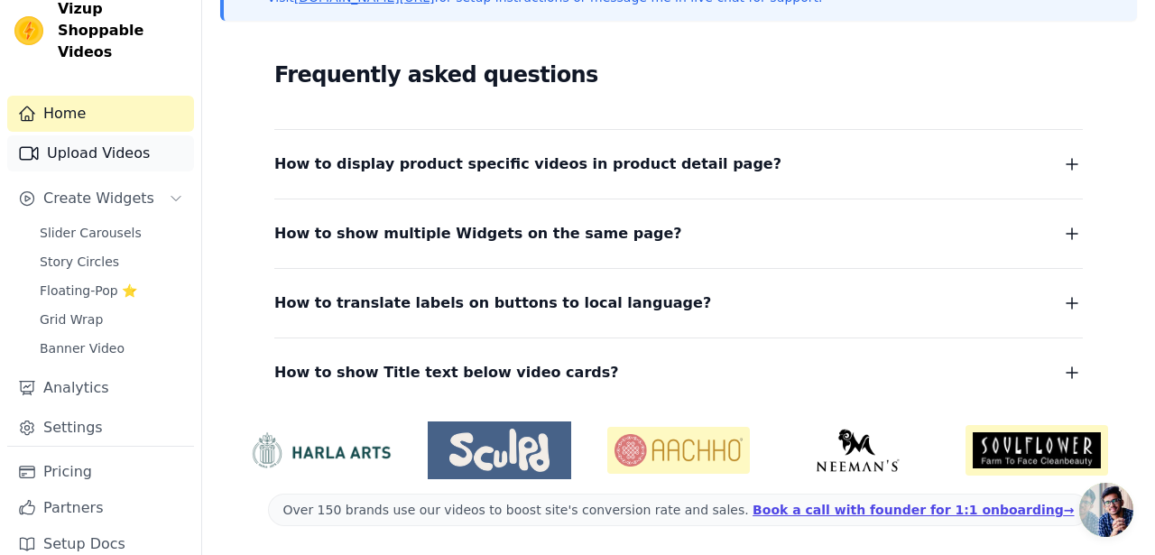
click at [102, 142] on link "Upload Videos" at bounding box center [100, 153] width 187 height 36
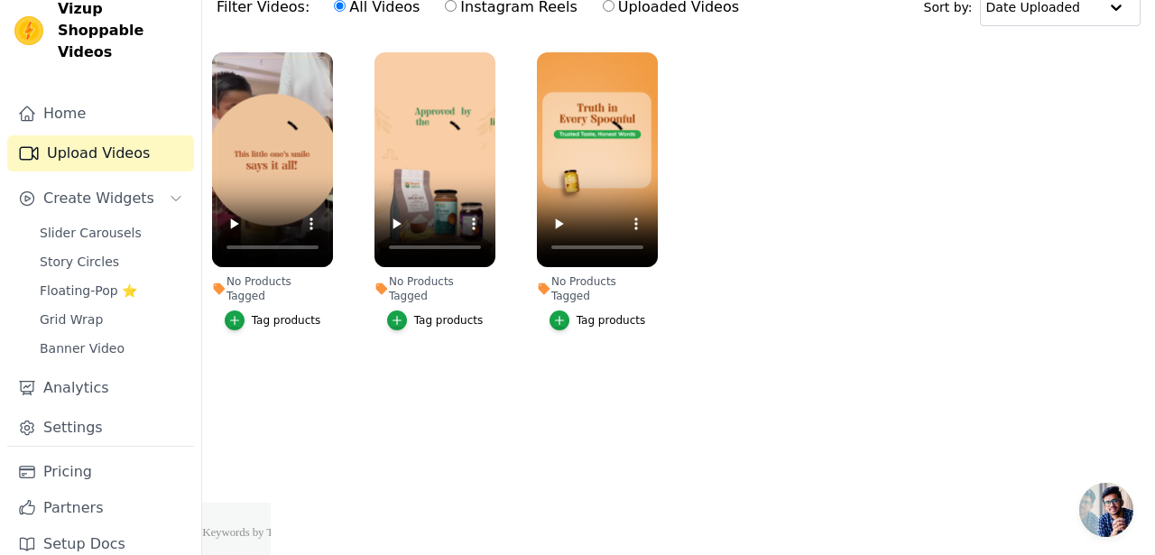
scroll to position [6, 0]
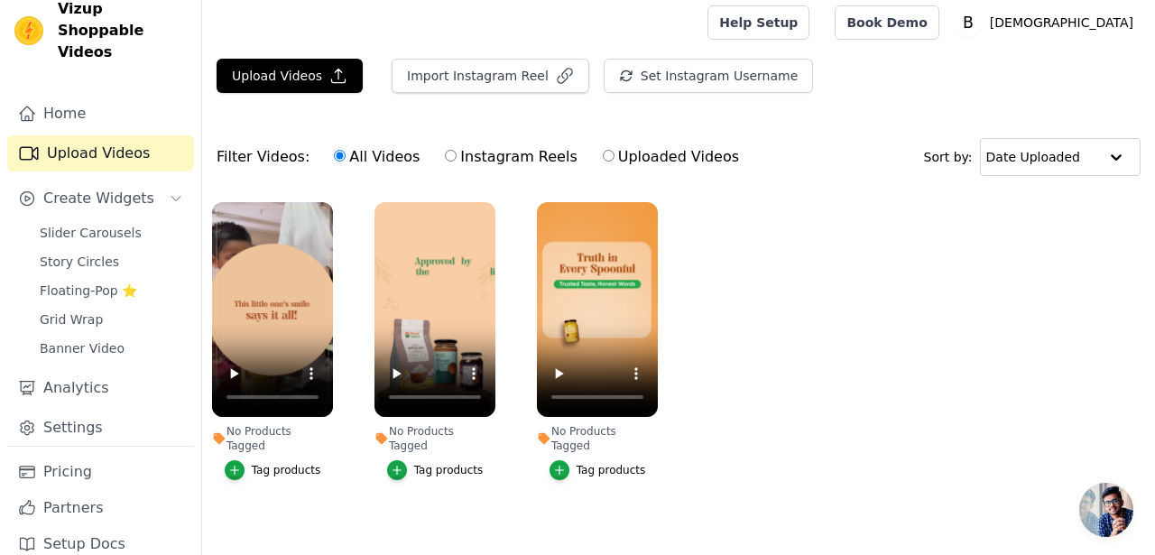
click at [389, 532] on main "Upload Videos Import Instagram Reel Set Instagram Username Import Latest IG Ree…" at bounding box center [678, 310] width 953 height 518
click at [79, 410] on link "Settings" at bounding box center [100, 428] width 187 height 36
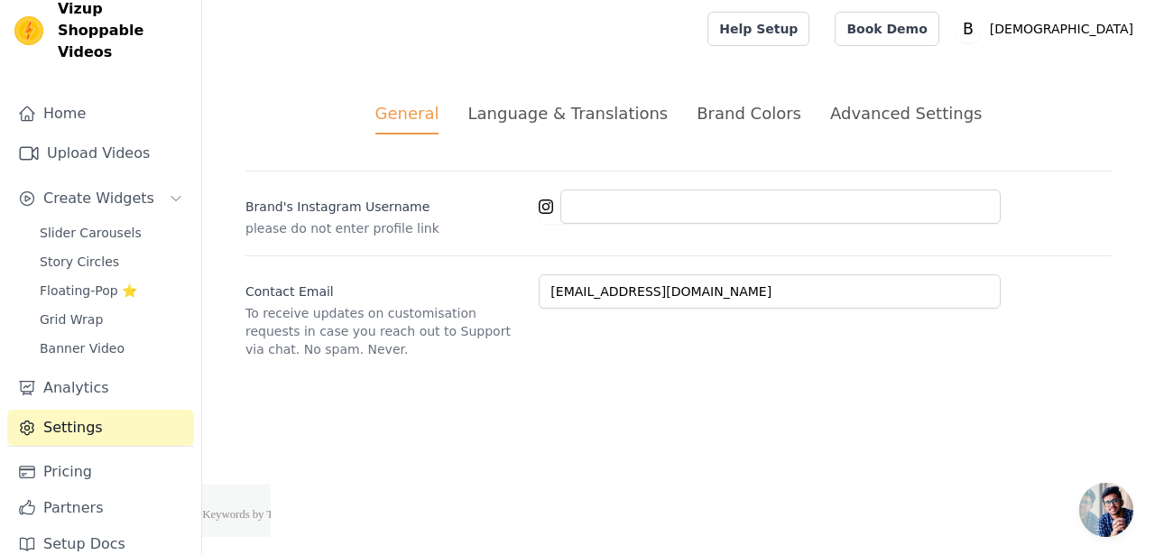
click at [533, 114] on div "Language & Translations" at bounding box center [567, 113] width 200 height 24
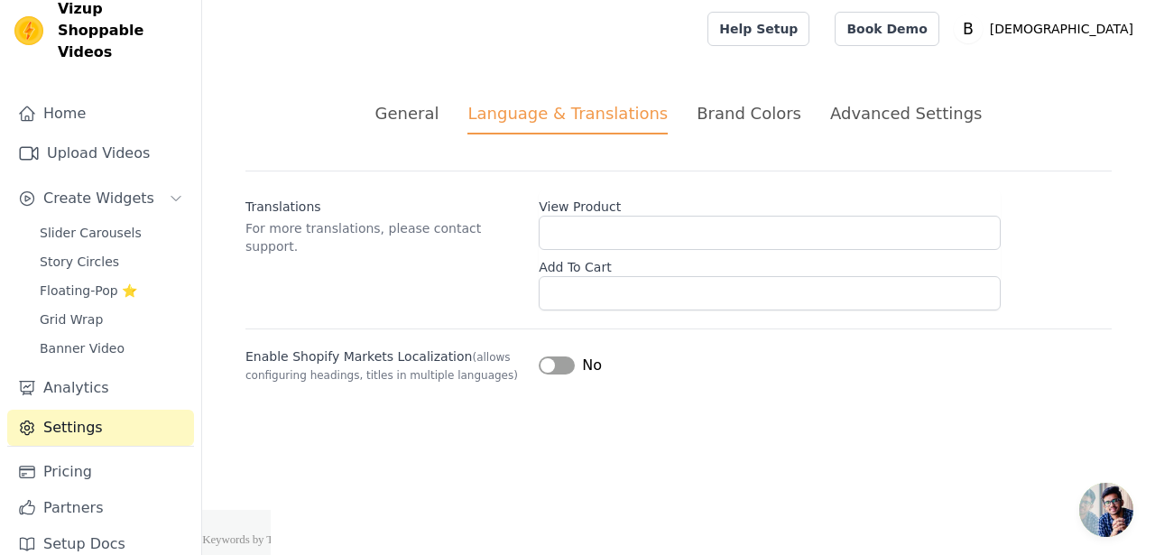
click at [741, 119] on div "Brand Colors" at bounding box center [749, 113] width 105 height 24
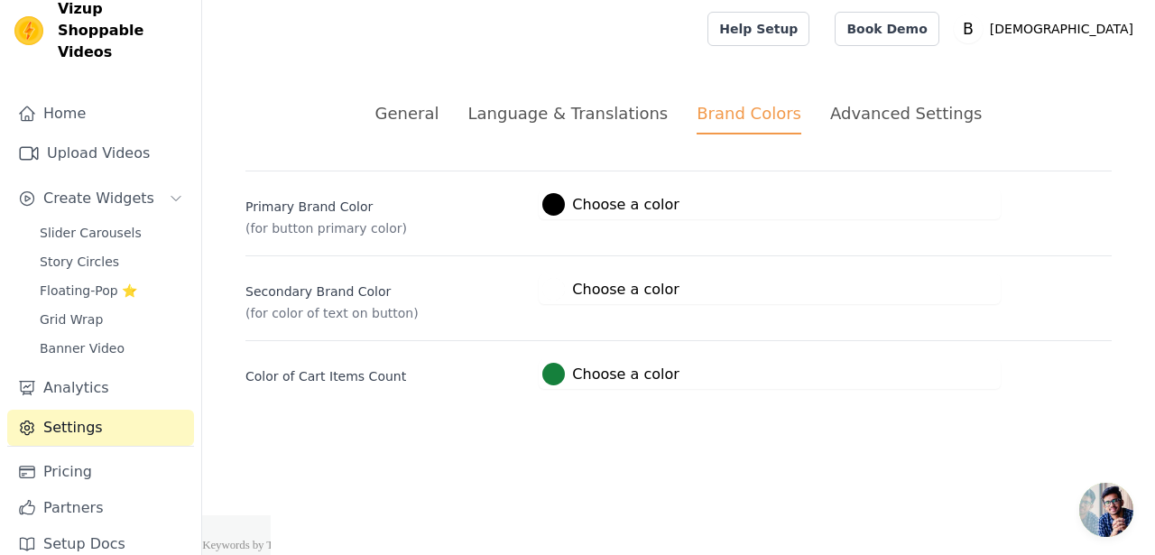
click at [881, 116] on div "Advanced Settings" at bounding box center [906, 113] width 152 height 24
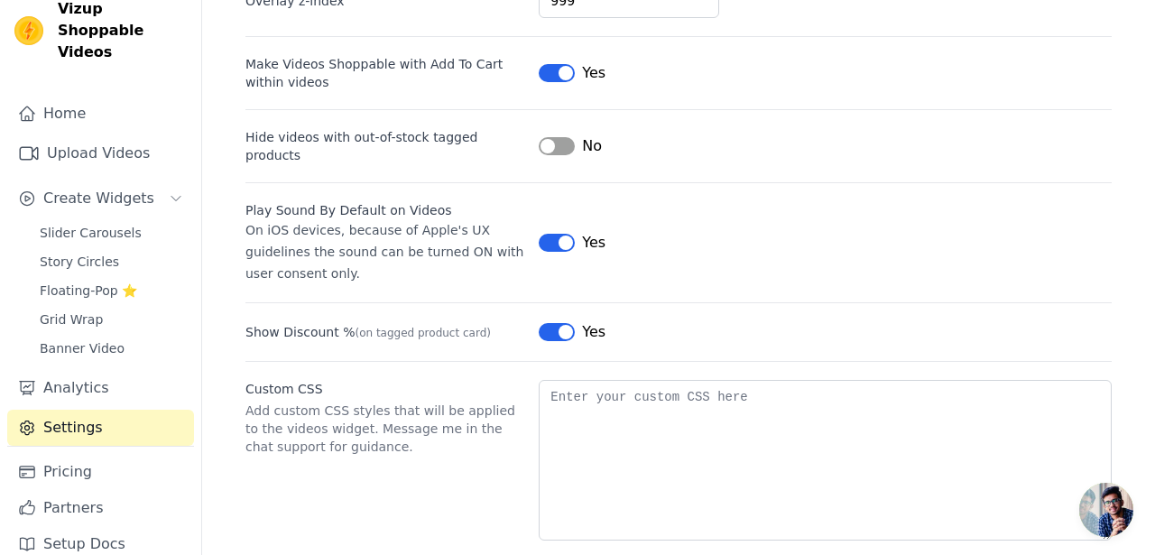
scroll to position [235, 0]
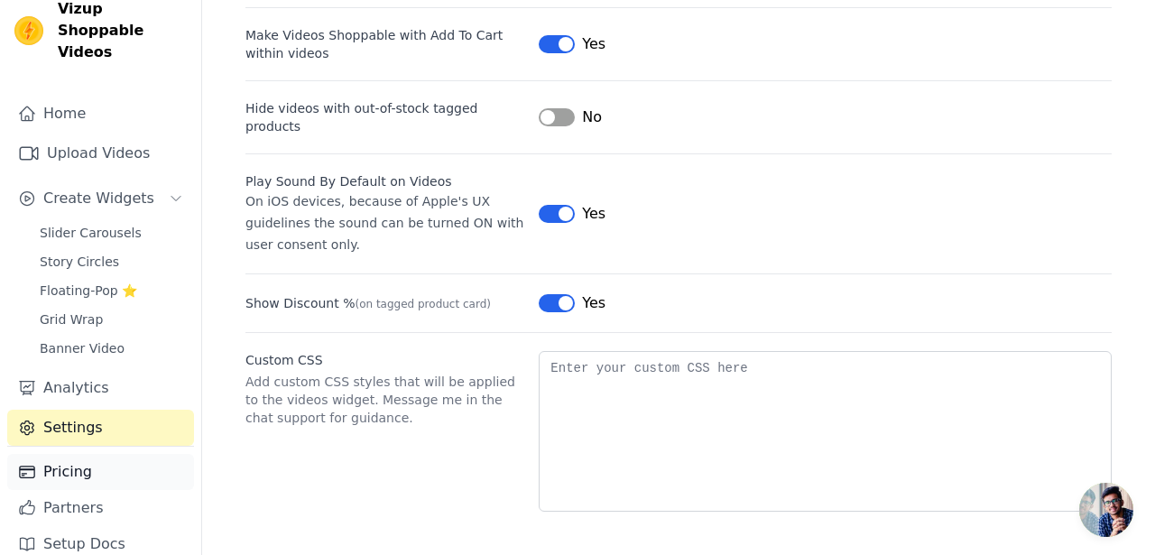
click at [99, 454] on link "Pricing" at bounding box center [100, 472] width 187 height 36
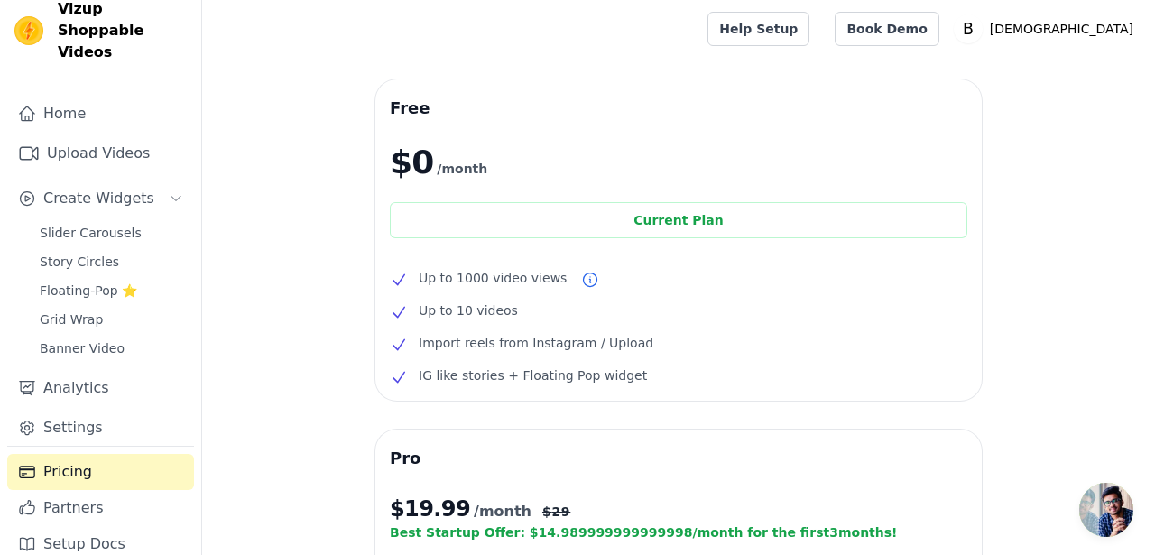
click at [1129, 504] on span "Open chat" at bounding box center [1106, 510] width 54 height 54
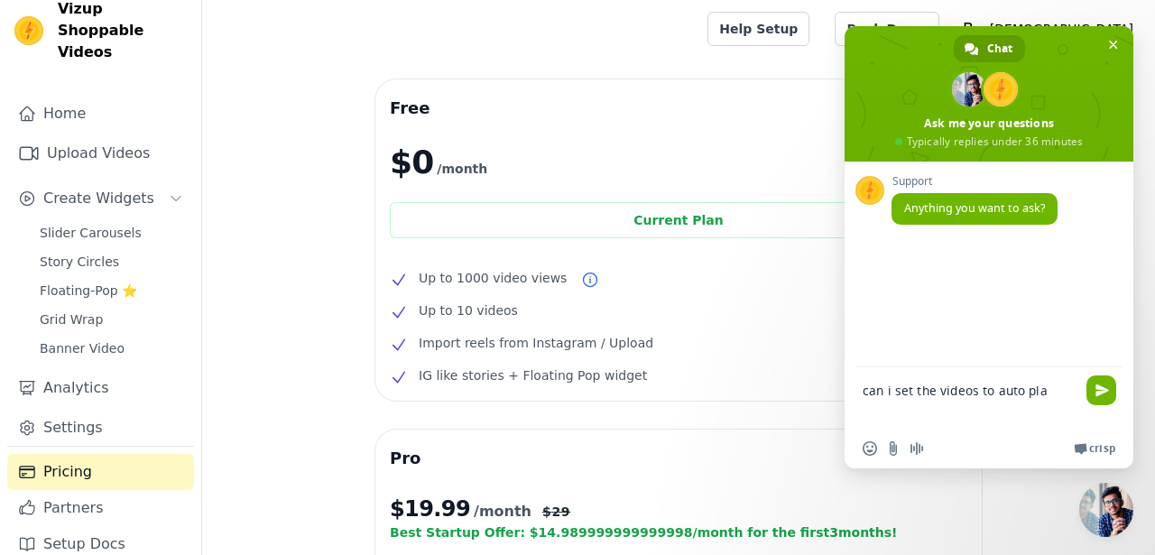
type textarea "can i set the videos to auto play"
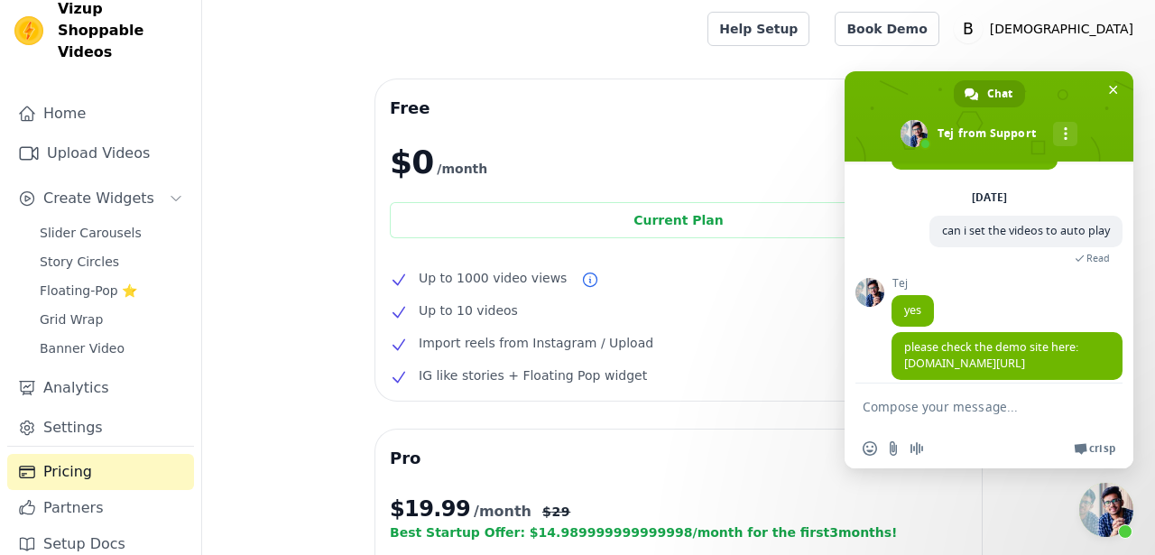
scroll to position [73, 0]
